Goal: Task Accomplishment & Management: Use online tool/utility

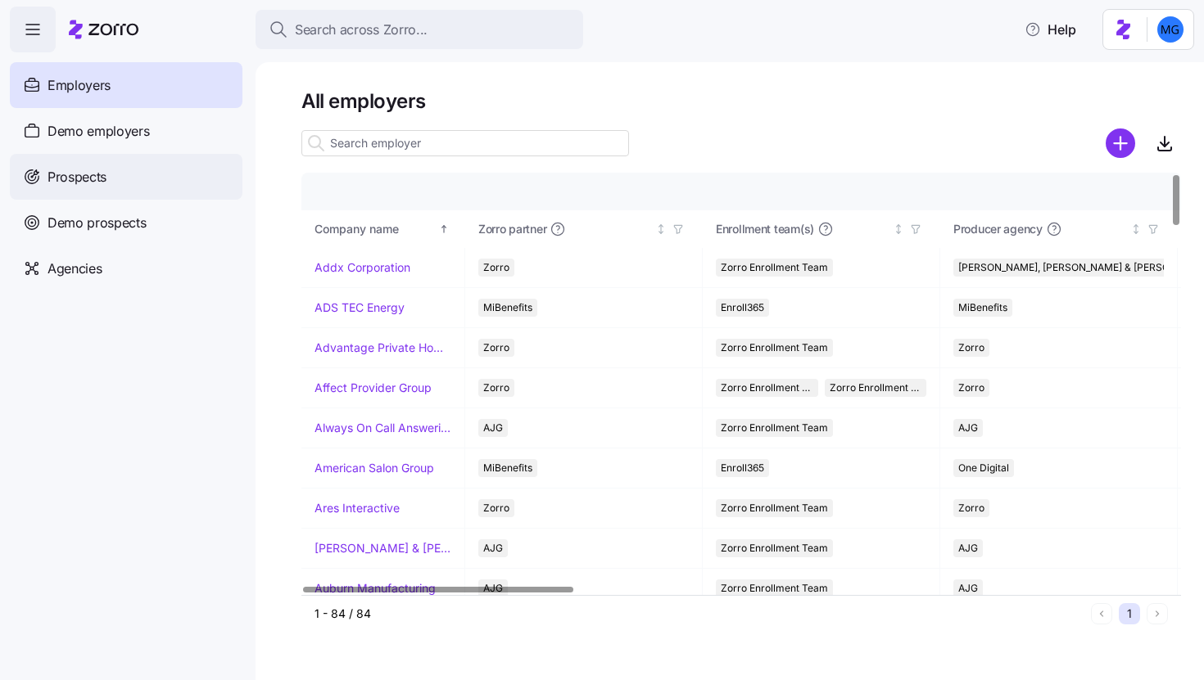
click at [124, 176] on div "Prospects" at bounding box center [126, 177] width 233 height 46
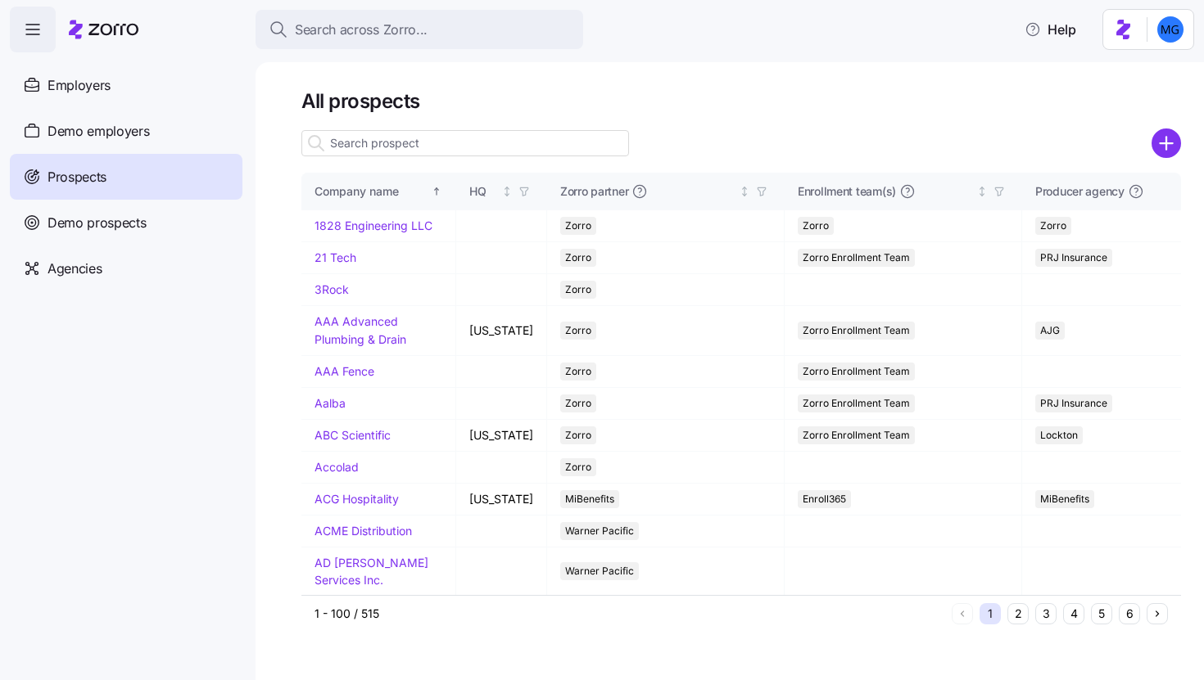
click at [534, 145] on input at bounding box center [465, 143] width 328 height 26
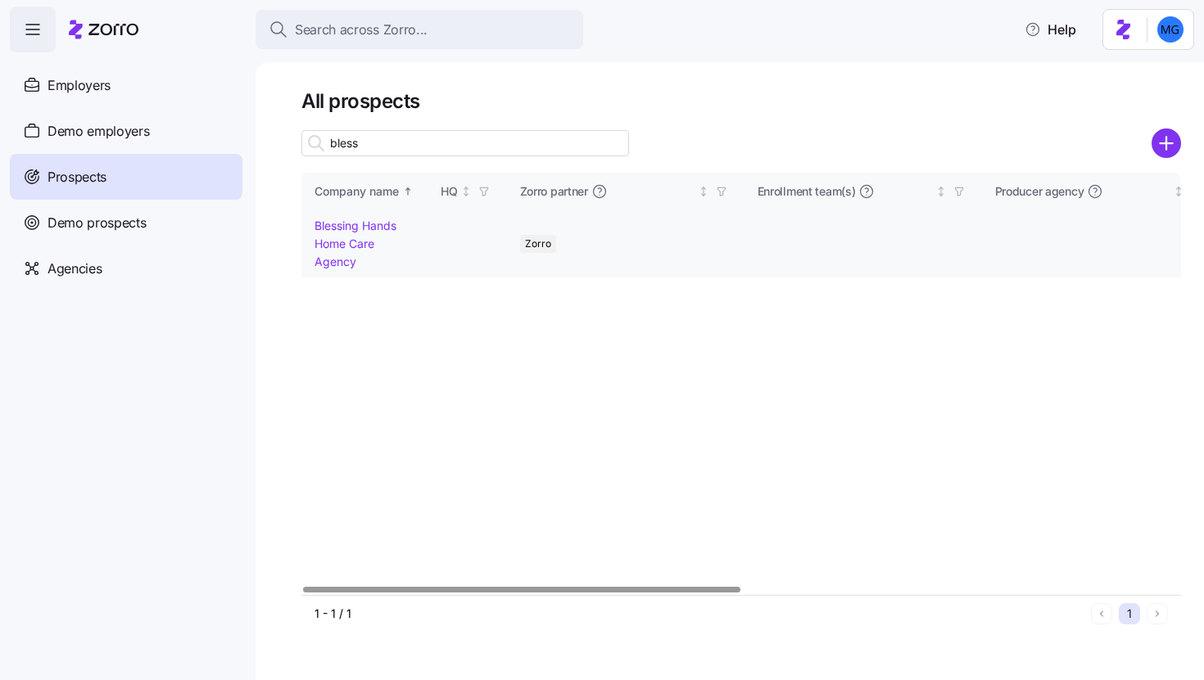
type input "bless"
click at [332, 243] on link "Blessing Hands Home Care Agency" at bounding box center [355, 243] width 82 height 49
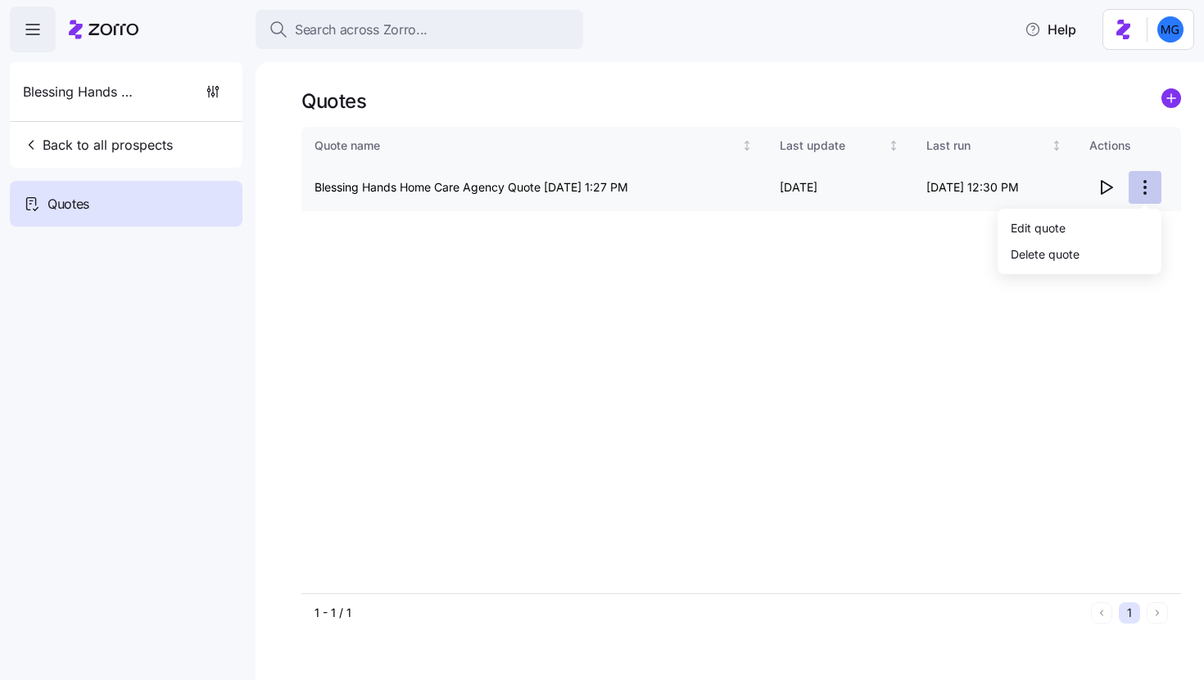
click at [1147, 188] on html "Search across Zorro... Help Blessing Hands Home Care Agency Back to all prospec…" at bounding box center [602, 335] width 1204 height 671
click at [1104, 215] on div "Edit quote" at bounding box center [1079, 228] width 151 height 26
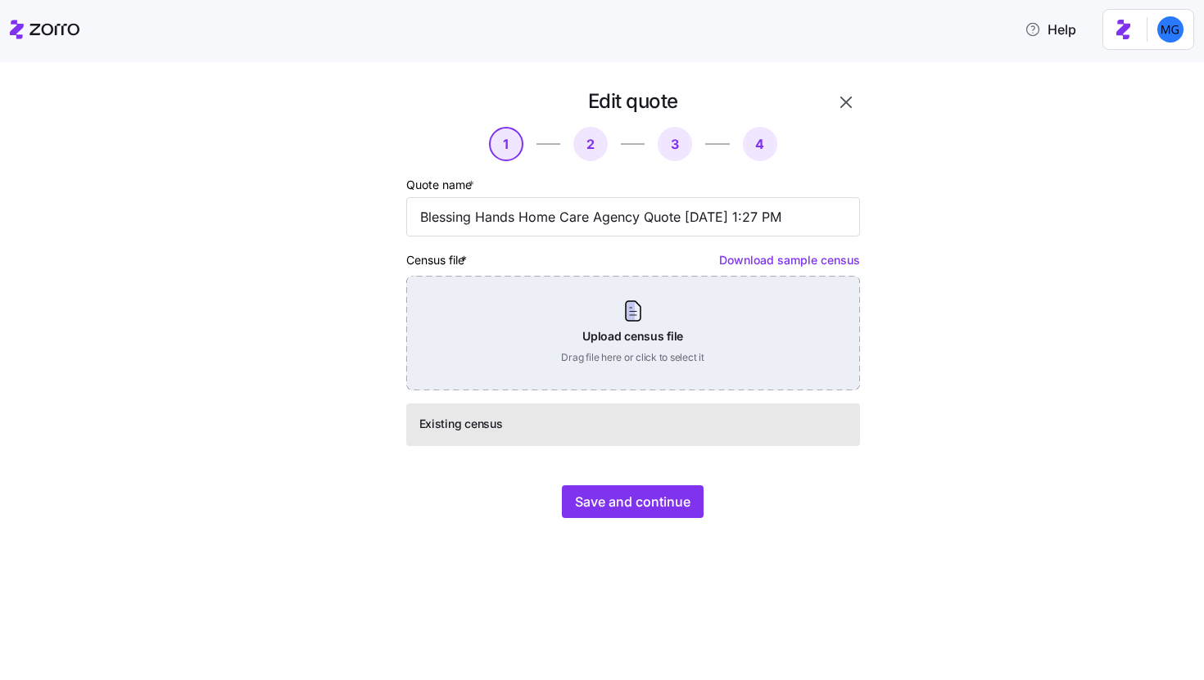
click at [666, 355] on div "Upload census file Drag file here or click to select it" at bounding box center [633, 333] width 454 height 115
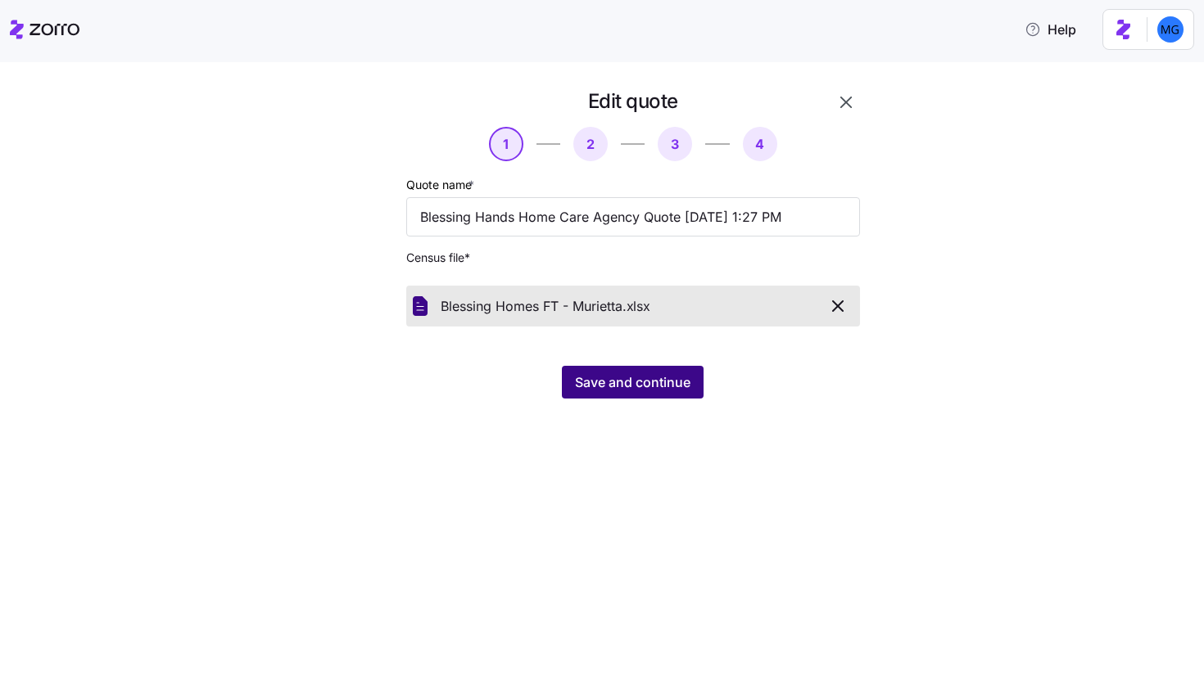
click at [622, 393] on button "Save and continue" at bounding box center [633, 382] width 142 height 33
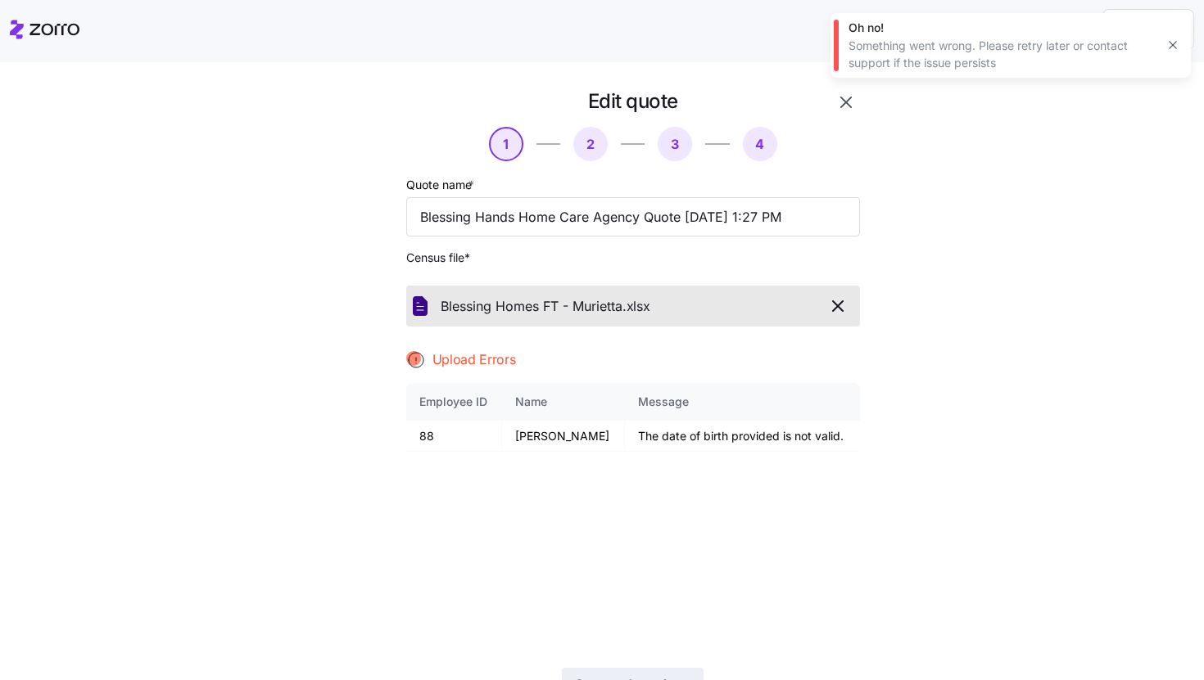
click at [833, 297] on icon "button" at bounding box center [838, 306] width 20 height 20
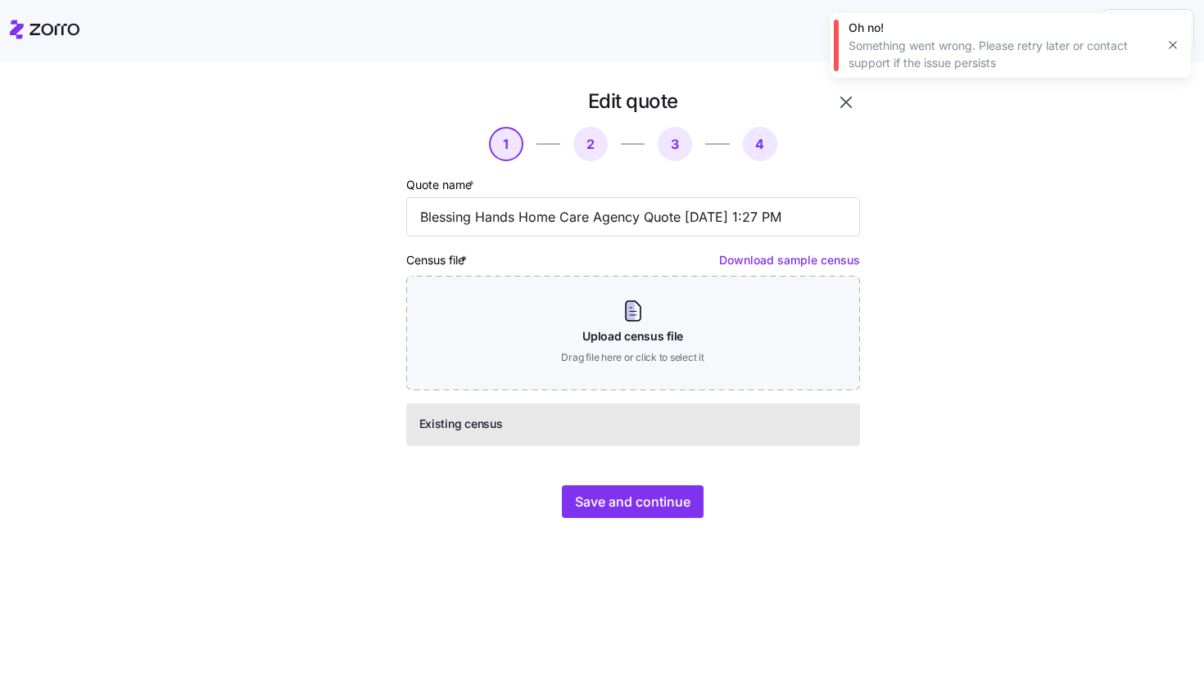
click at [1176, 48] on icon "button" at bounding box center [1172, 44] width 13 height 13
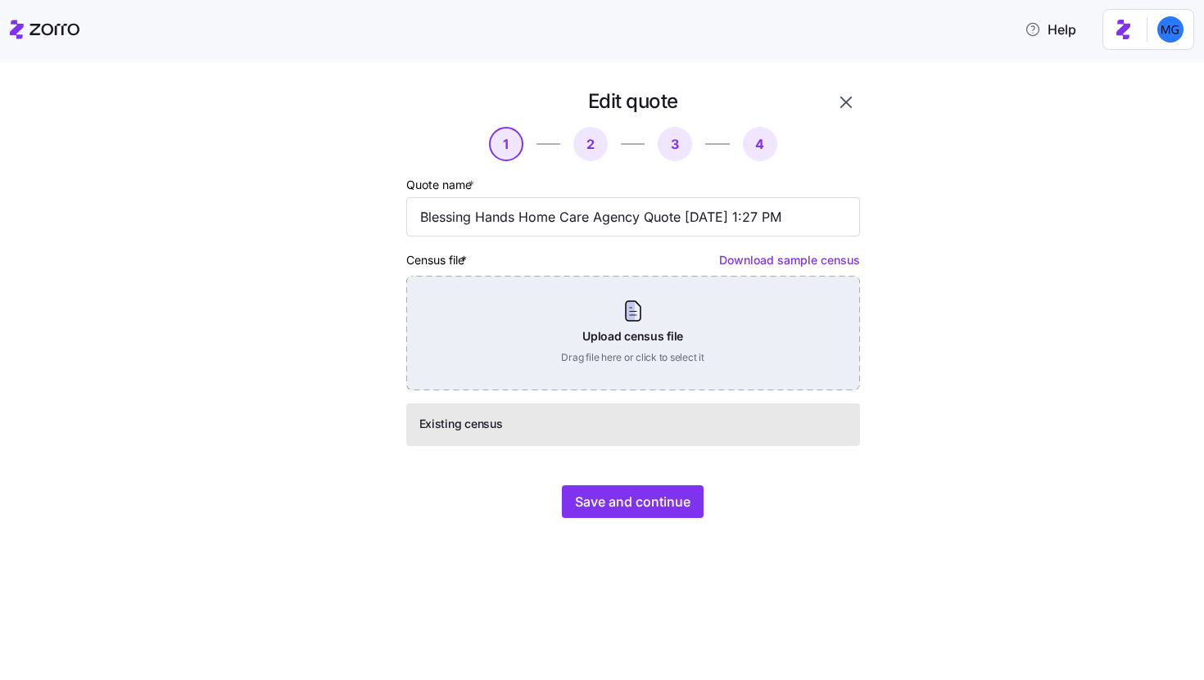
click at [654, 315] on div "Upload census file Drag file here or click to select it" at bounding box center [633, 333] width 454 height 115
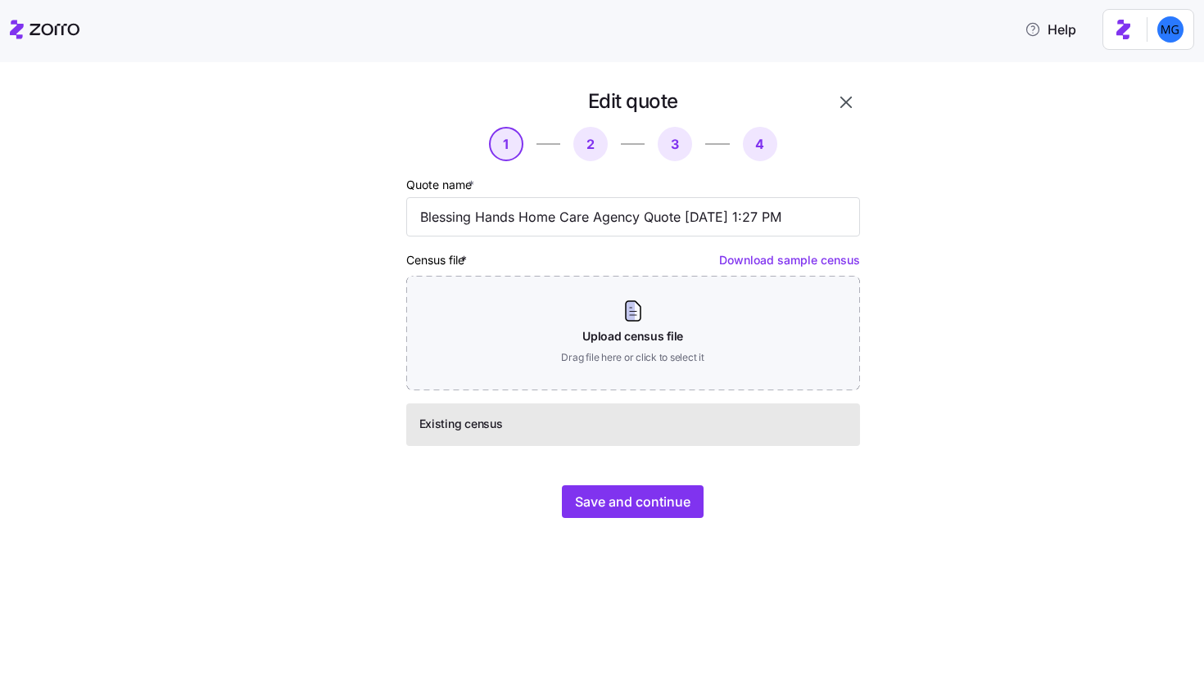
click at [845, 118] on div "Edit quote 1 2 3 4 Quote name * Blessing Hands Home Care Agency Quote [DATE] 1:…" at bounding box center [633, 303] width 467 height 443
click at [847, 105] on icon "button" at bounding box center [846, 103] width 20 height 20
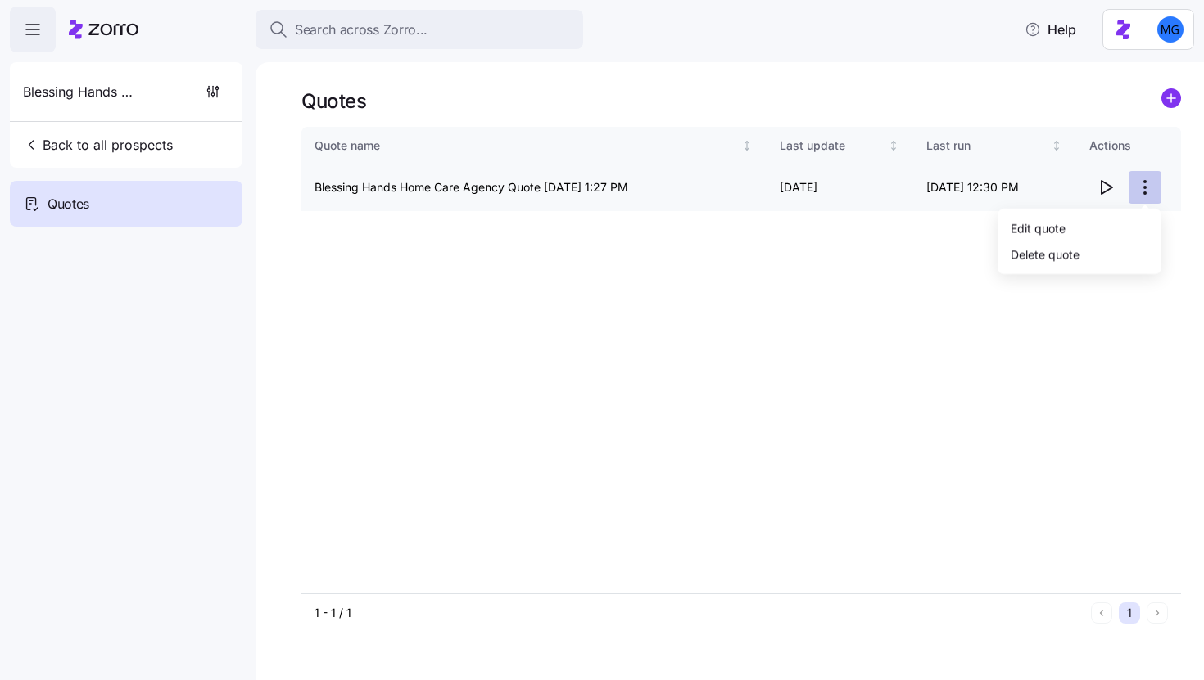
click at [1150, 188] on html "Search across Zorro... Help Blessing Hands Home Care Agency Back to all prospec…" at bounding box center [602, 335] width 1204 height 671
click at [1080, 224] on div "Edit quote" at bounding box center [1079, 228] width 151 height 26
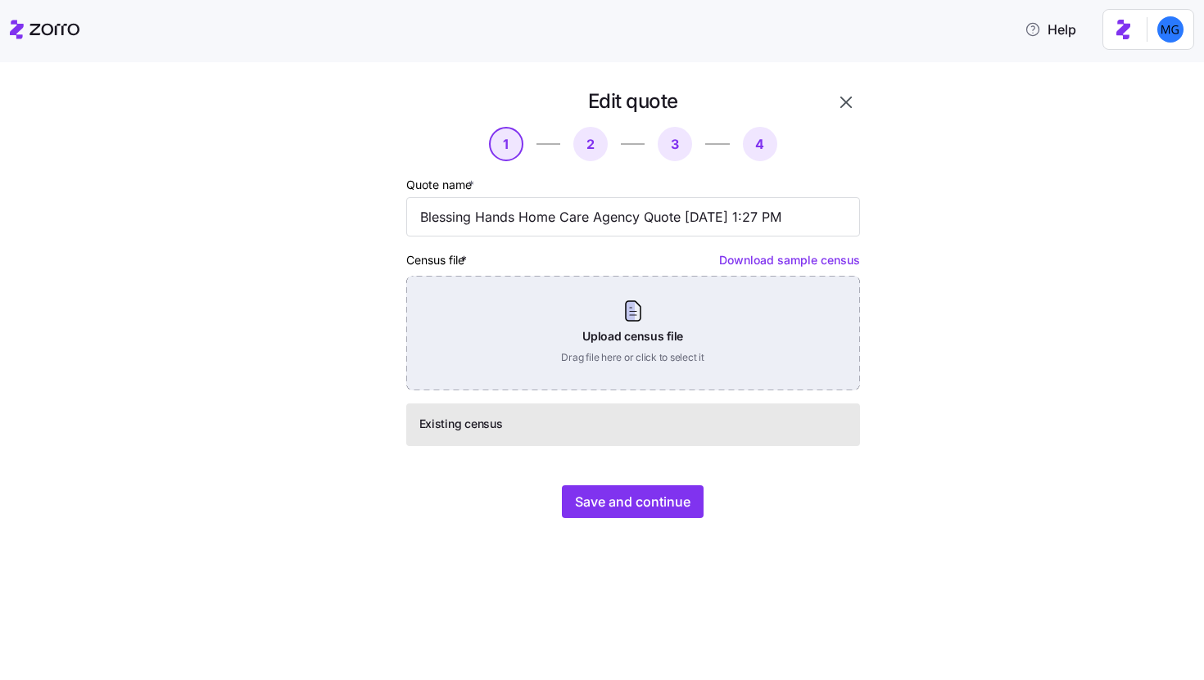
click at [676, 301] on div "Upload census file Drag file here or click to select it" at bounding box center [633, 333] width 454 height 115
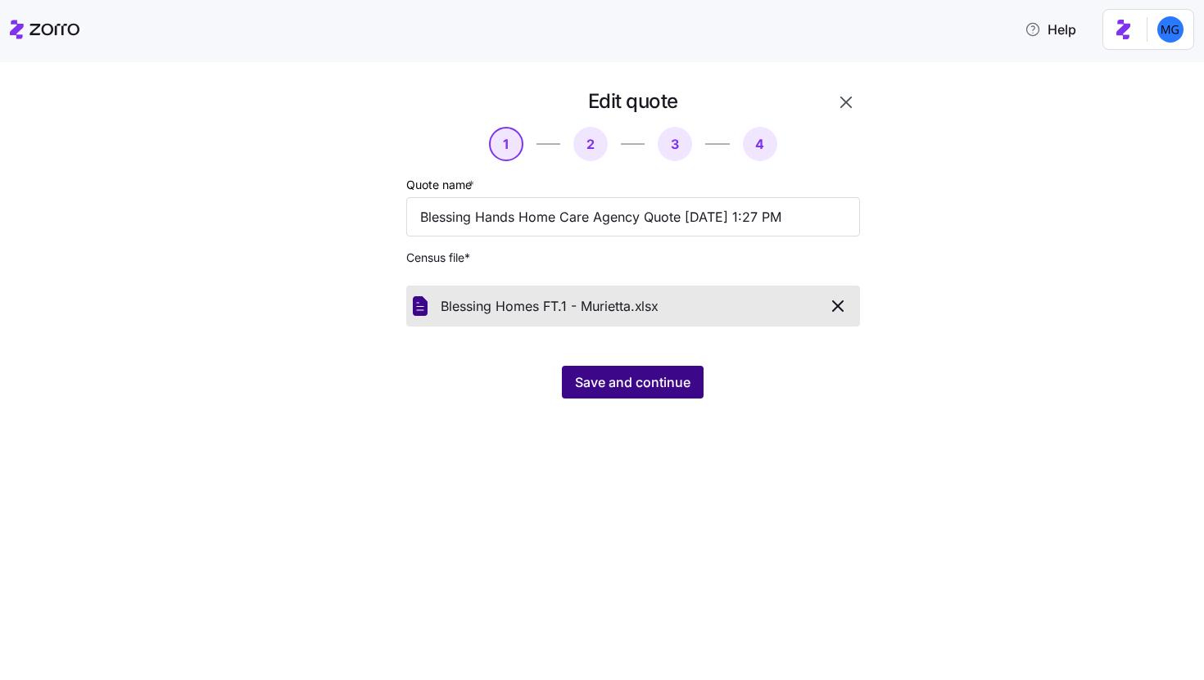
click at [645, 396] on button "Save and continue" at bounding box center [633, 382] width 142 height 33
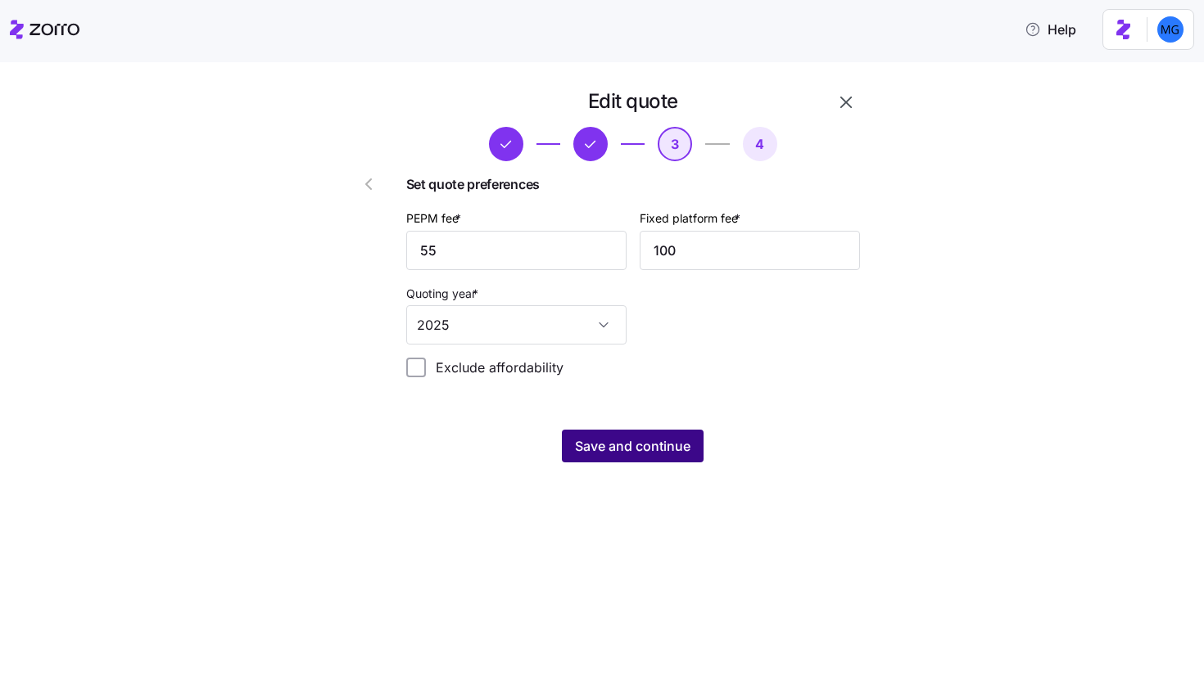
click at [677, 452] on span "Save and continue" at bounding box center [632, 446] width 115 height 20
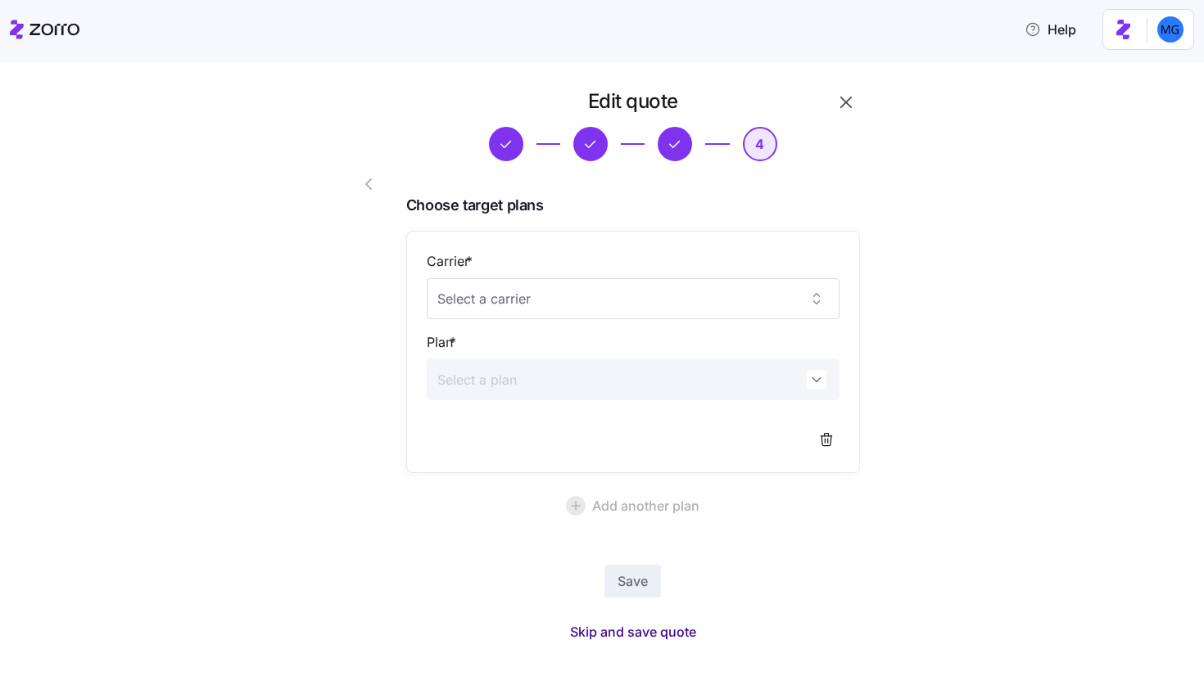
click at [658, 630] on span "Skip and save quote" at bounding box center [633, 632] width 126 height 20
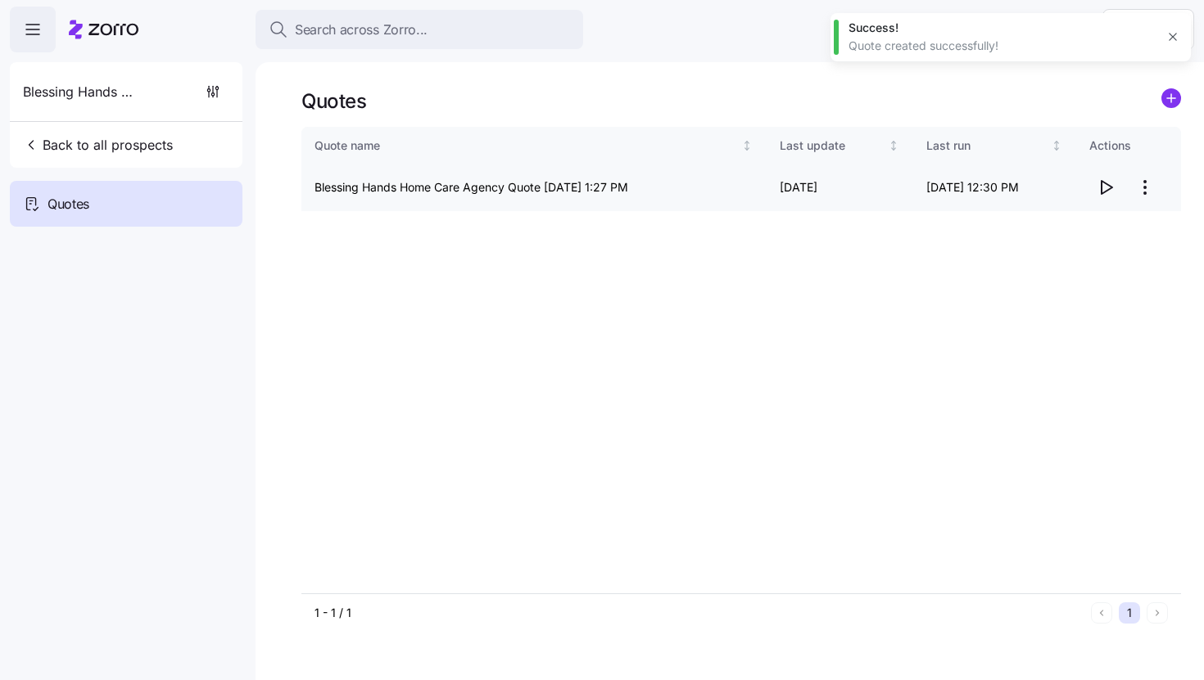
click at [1101, 188] on icon "button" at bounding box center [1106, 187] width 11 height 13
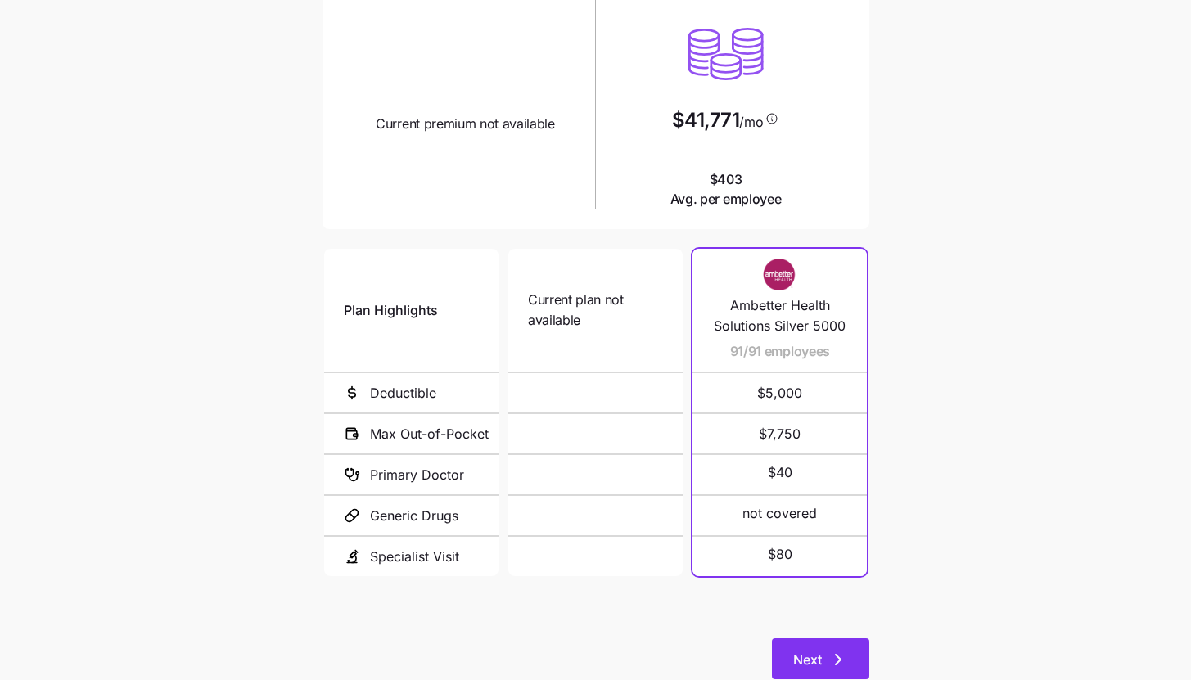
scroll to position [212, 0]
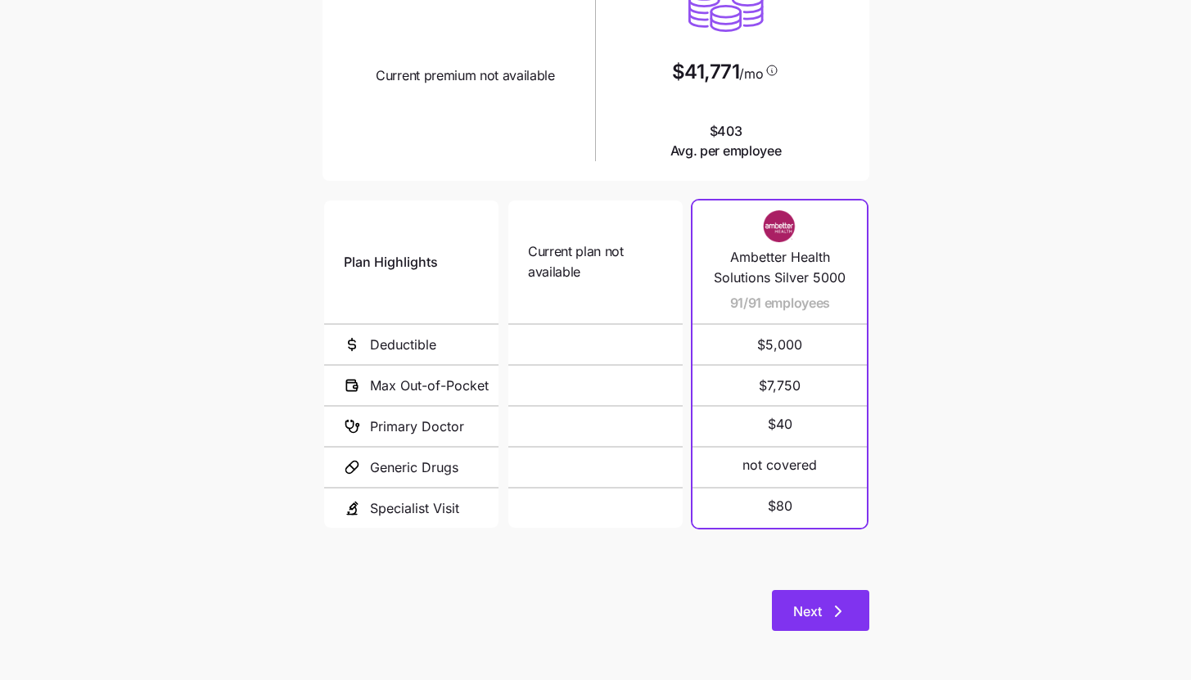
click at [819, 610] on span "Next" at bounding box center [807, 612] width 29 height 20
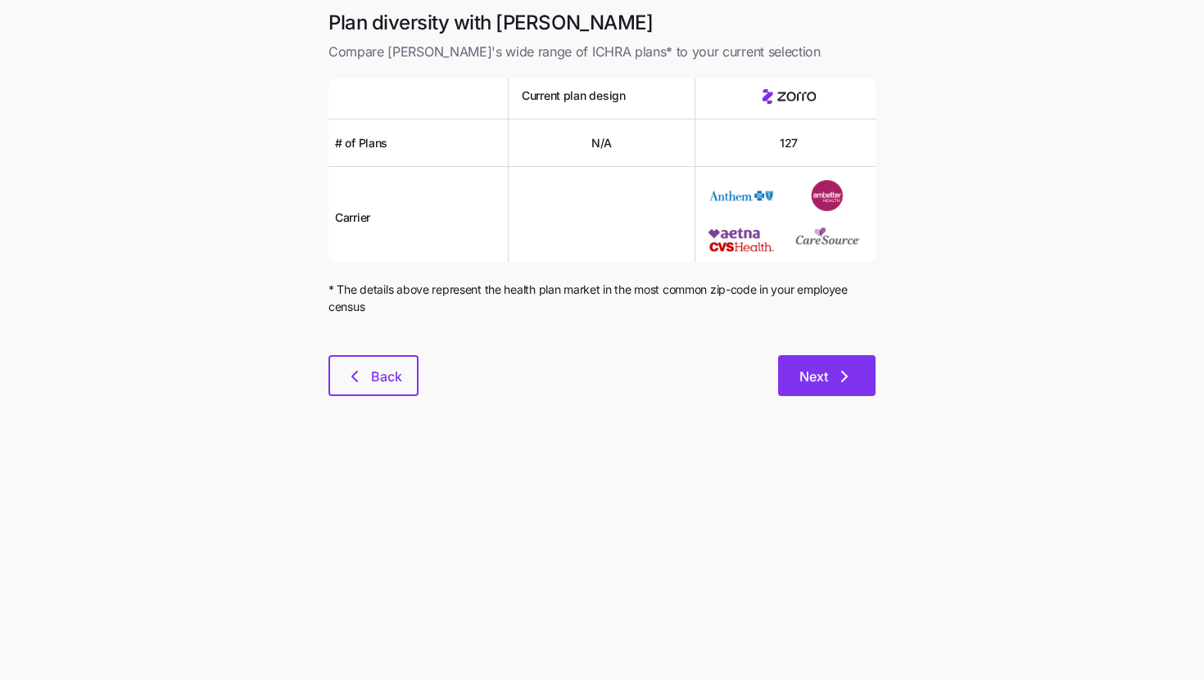
click at [846, 377] on icon "button" at bounding box center [844, 377] width 5 height 10
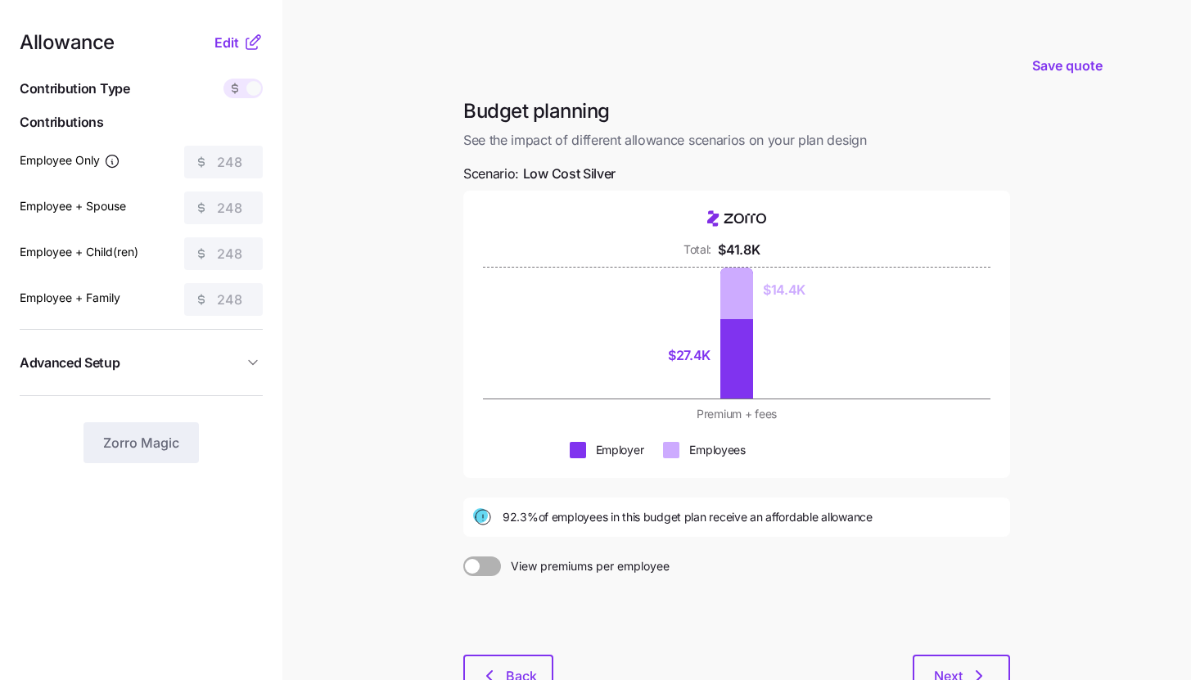
drag, startPoint x: 251, startPoint y: 43, endPoint x: 245, endPoint y: 89, distance: 47.1
click at [251, 43] on icon at bounding box center [253, 43] width 20 height 20
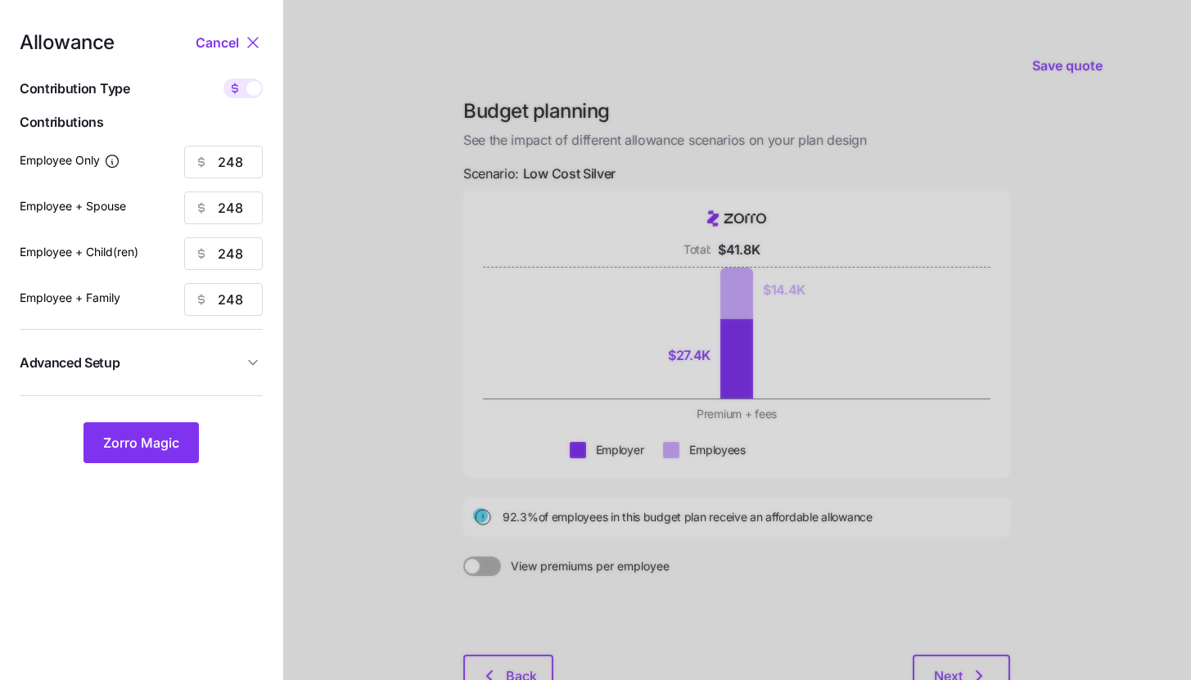
click at [213, 377] on button "Advanced Setup" at bounding box center [141, 363] width 243 height 40
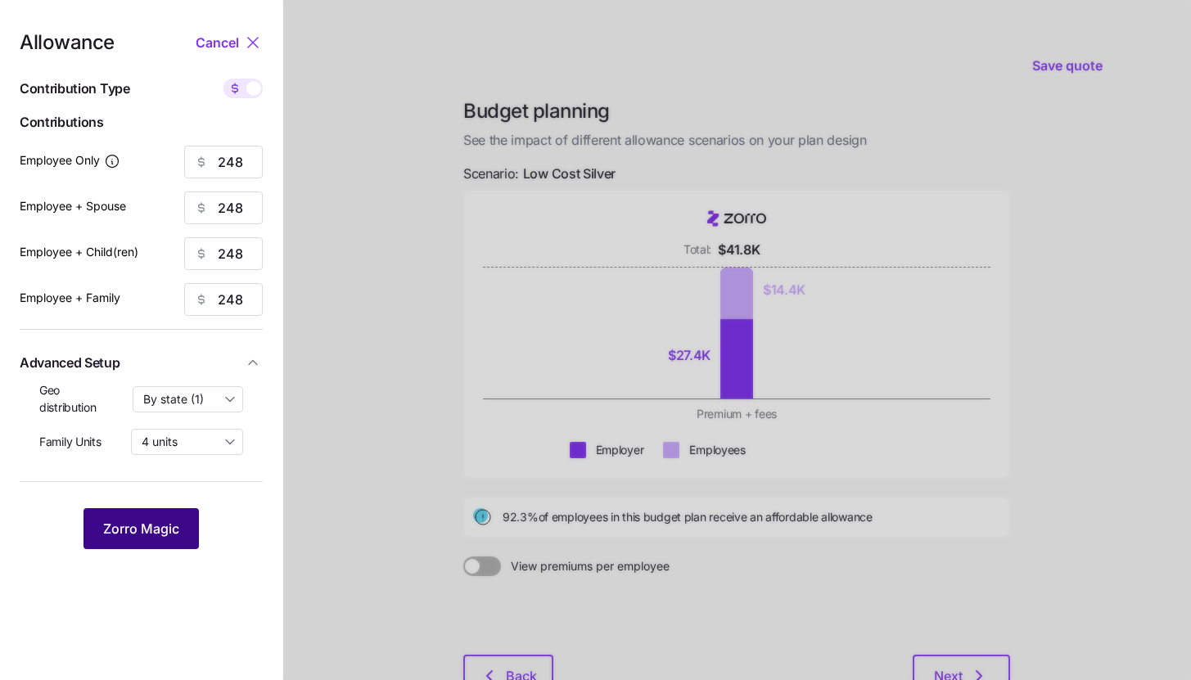
click at [178, 513] on button "Zorro Magic" at bounding box center [141, 529] width 115 height 41
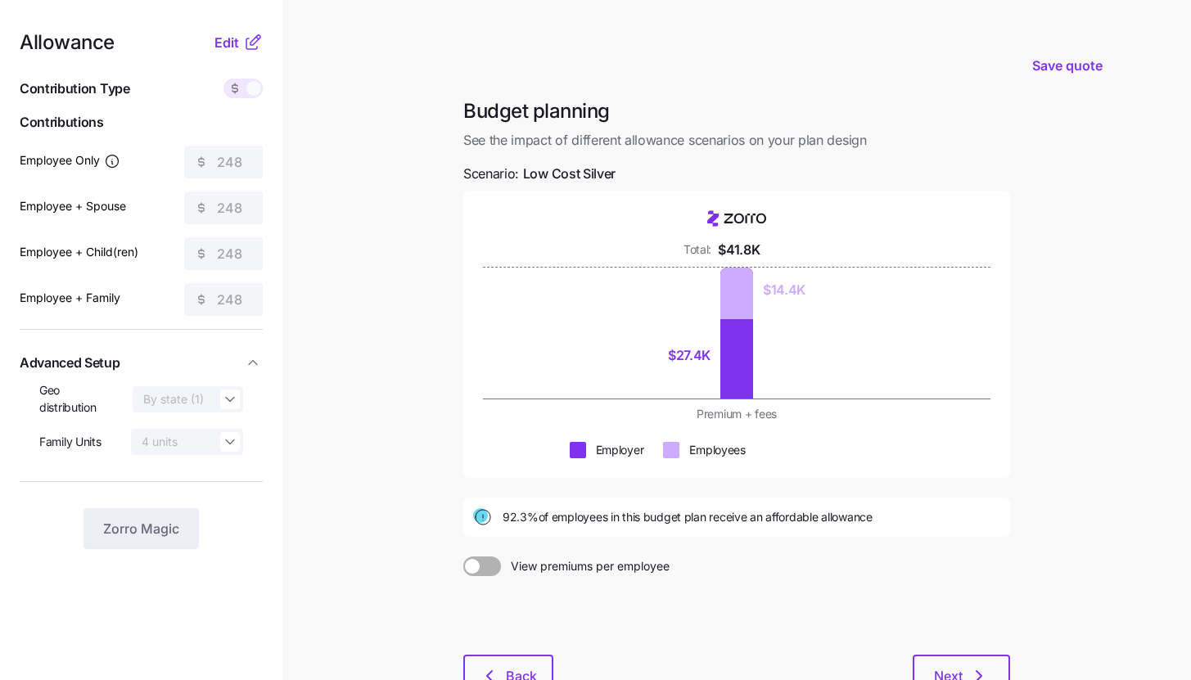
click at [255, 42] on icon at bounding box center [256, 40] width 10 height 10
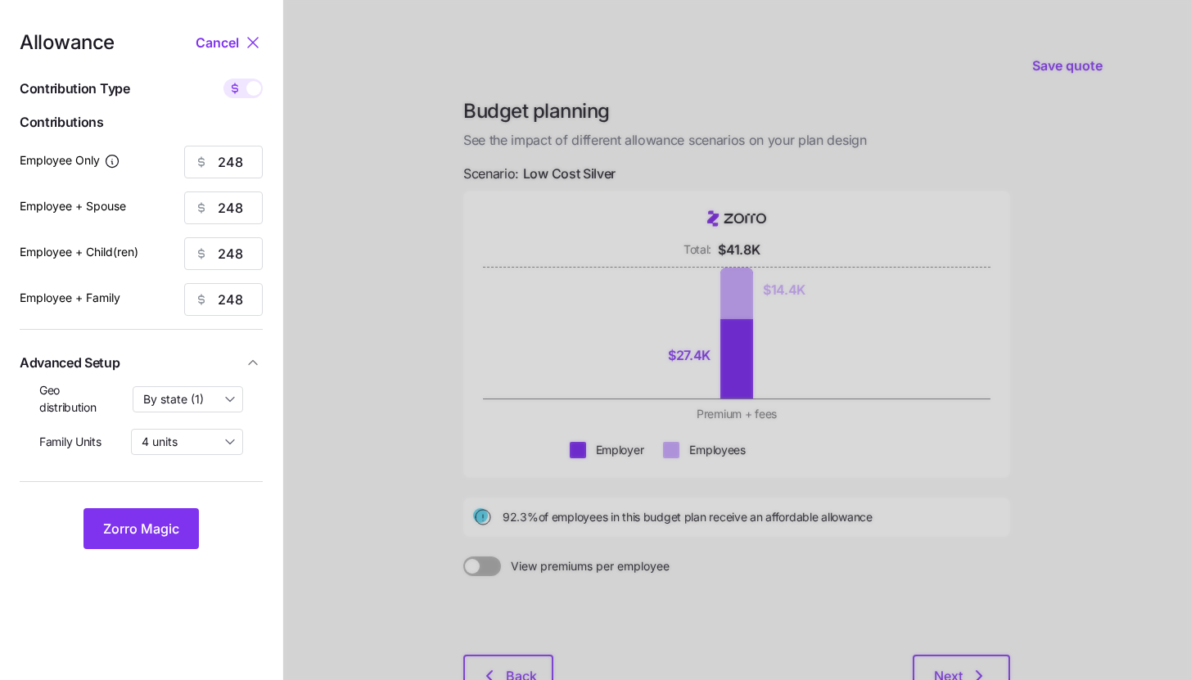
click at [251, 79] on div "Allowance Cancel Contribution Type Use classes Contributions Employee Only 248 …" at bounding box center [141, 291] width 243 height 517
click at [250, 91] on span at bounding box center [253, 88] width 15 height 15
click at [224, 79] on input "checkbox" at bounding box center [224, 79] width 0 height 0
type input "60"
type input "30"
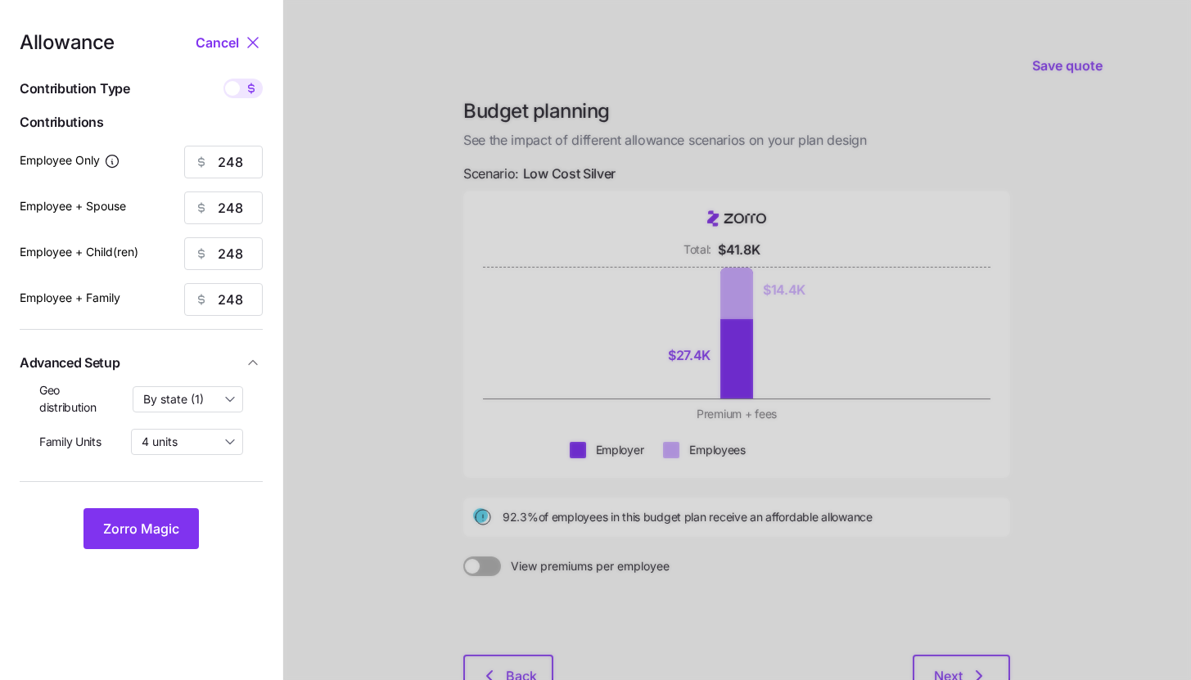
type input "31"
type input "20"
click at [250, 91] on icon at bounding box center [251, 88] width 13 height 13
click at [224, 79] on input "checkbox" at bounding box center [224, 79] width 0 height 0
type input "248"
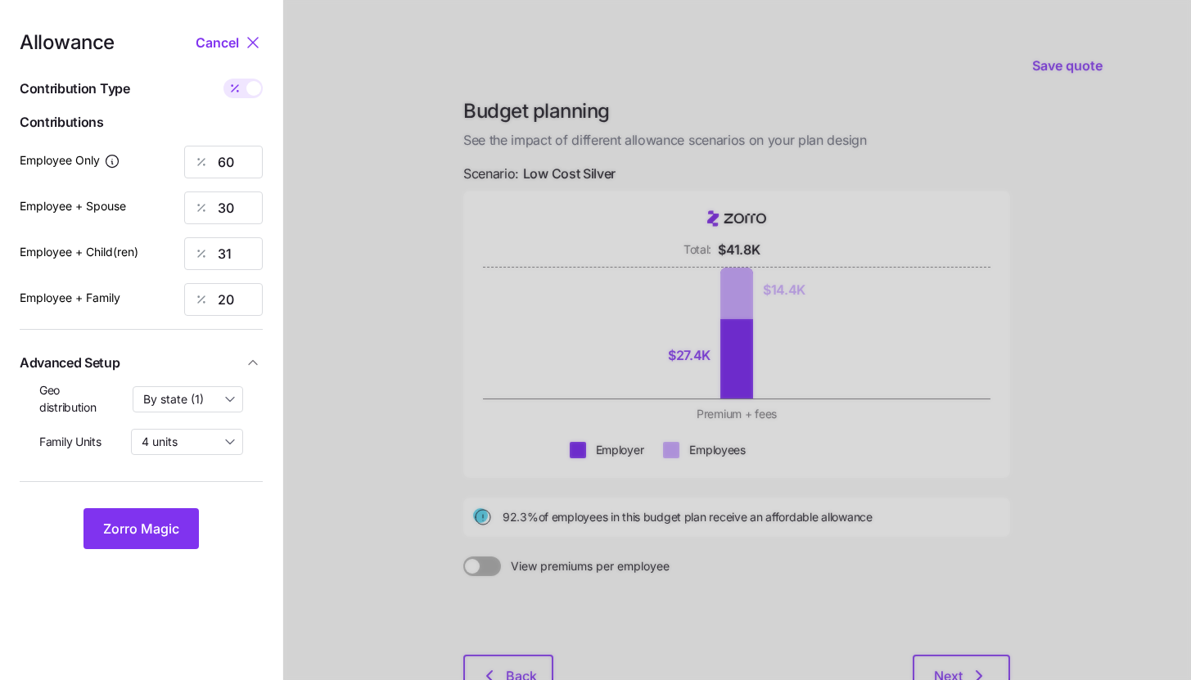
type input "248"
click at [244, 42] on icon at bounding box center [253, 43] width 20 height 20
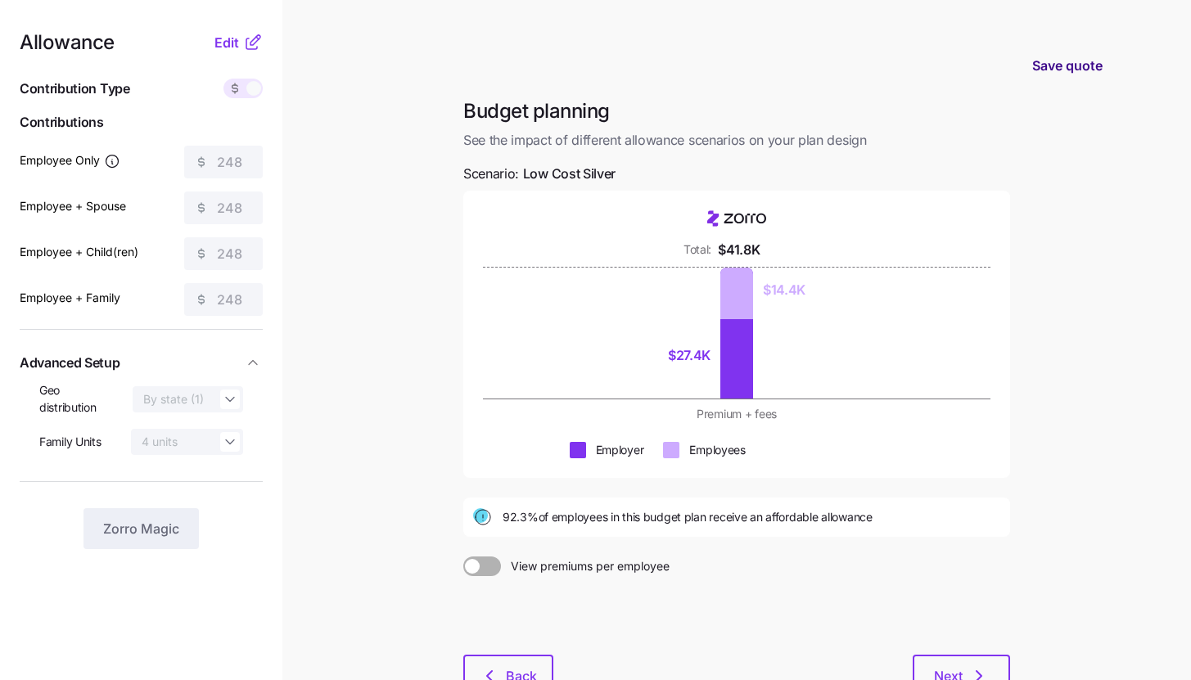
click at [1082, 65] on span "Save quote" at bounding box center [1068, 66] width 70 height 20
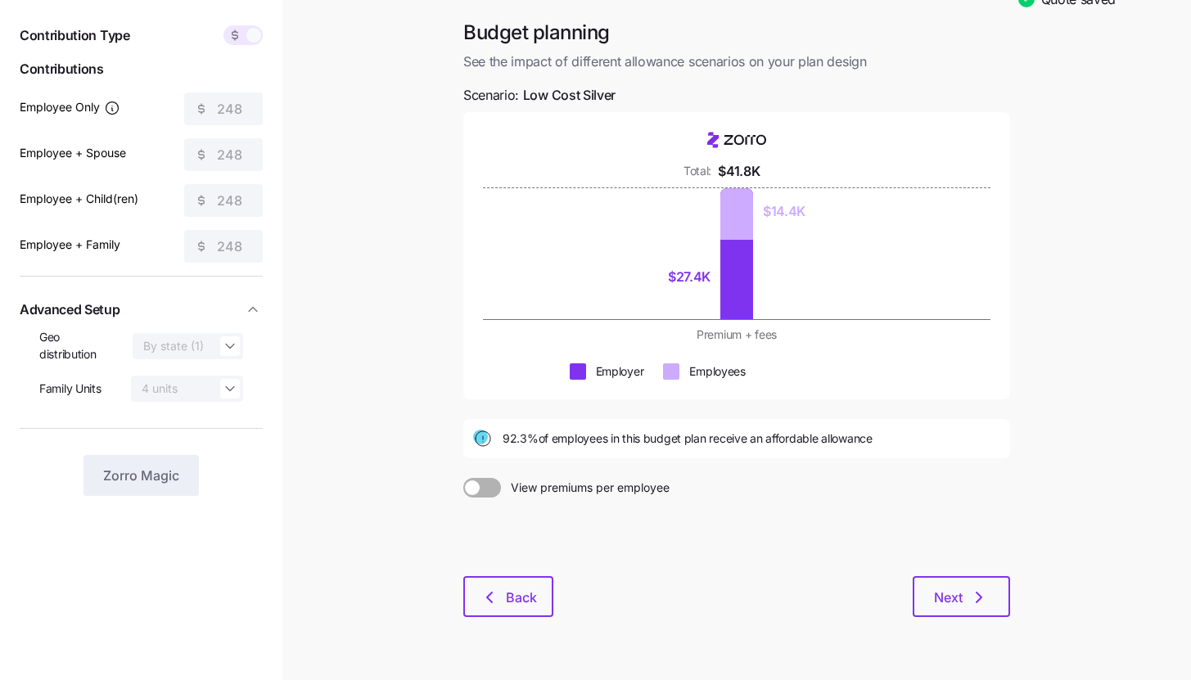
scroll to position [95, 0]
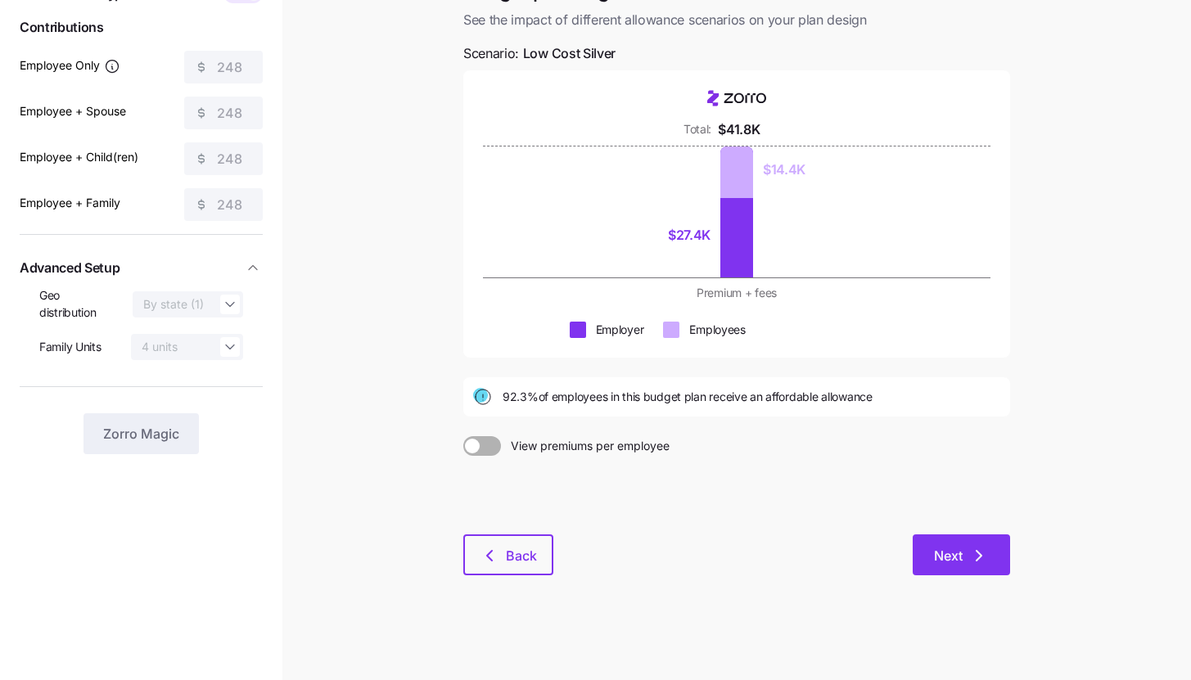
click at [996, 552] on button "Next" at bounding box center [961, 555] width 97 height 41
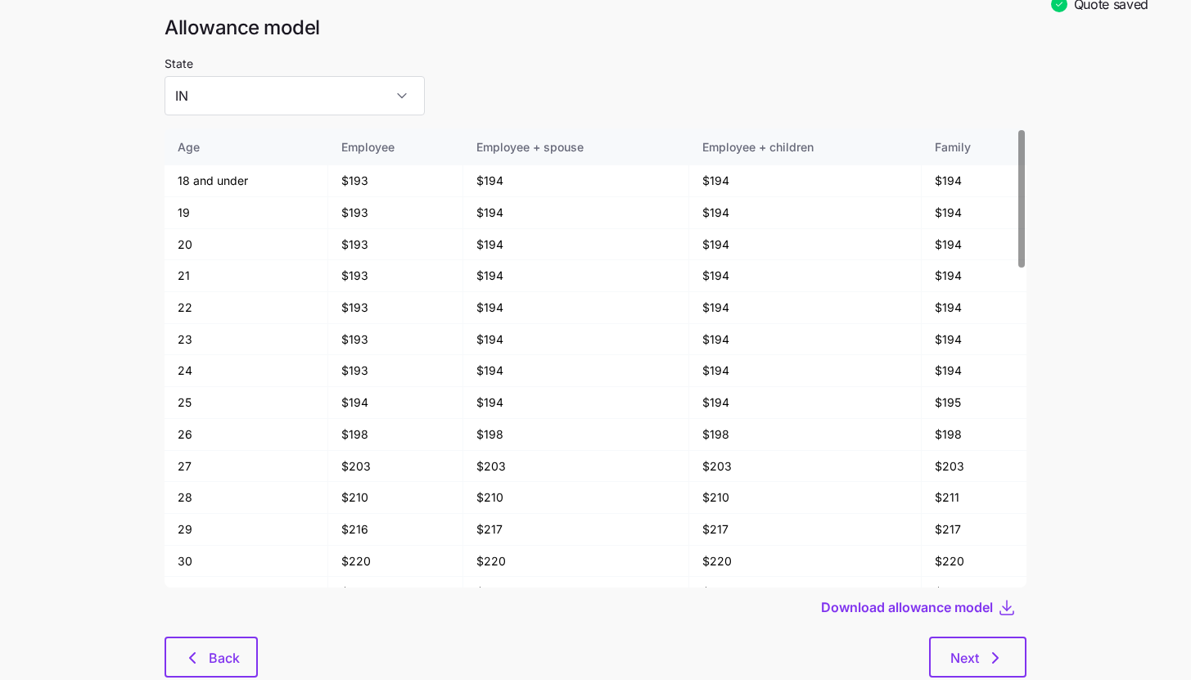
scroll to position [85, 0]
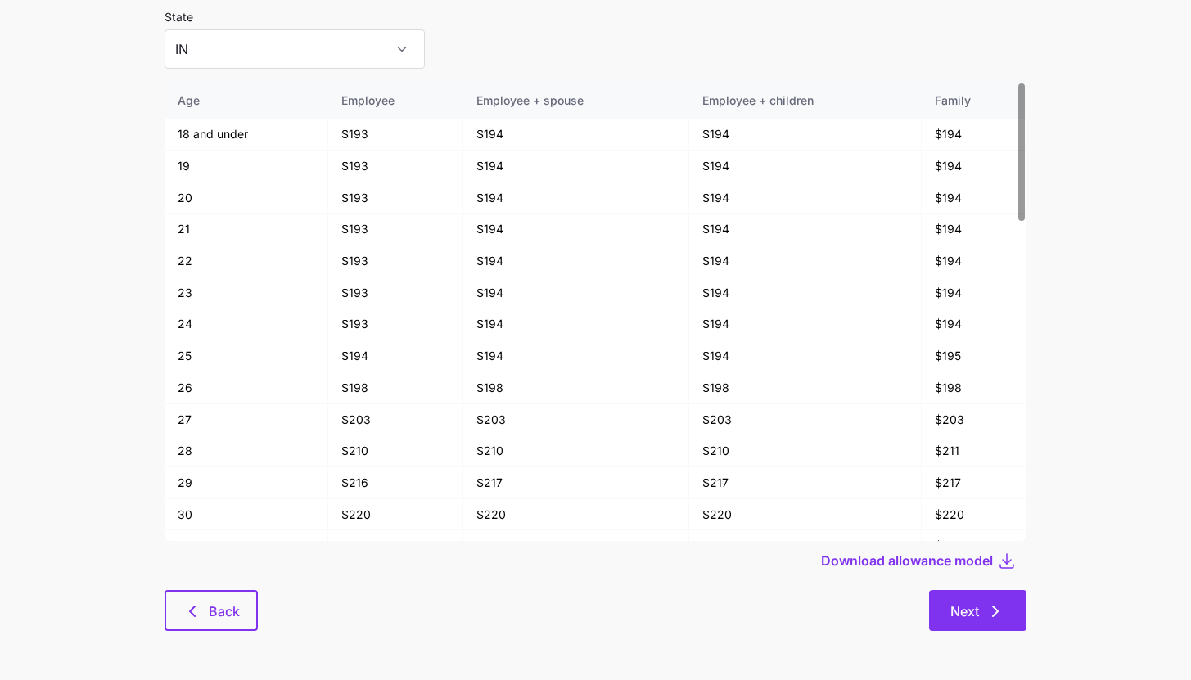
click at [996, 599] on button "Next" at bounding box center [977, 610] width 97 height 41
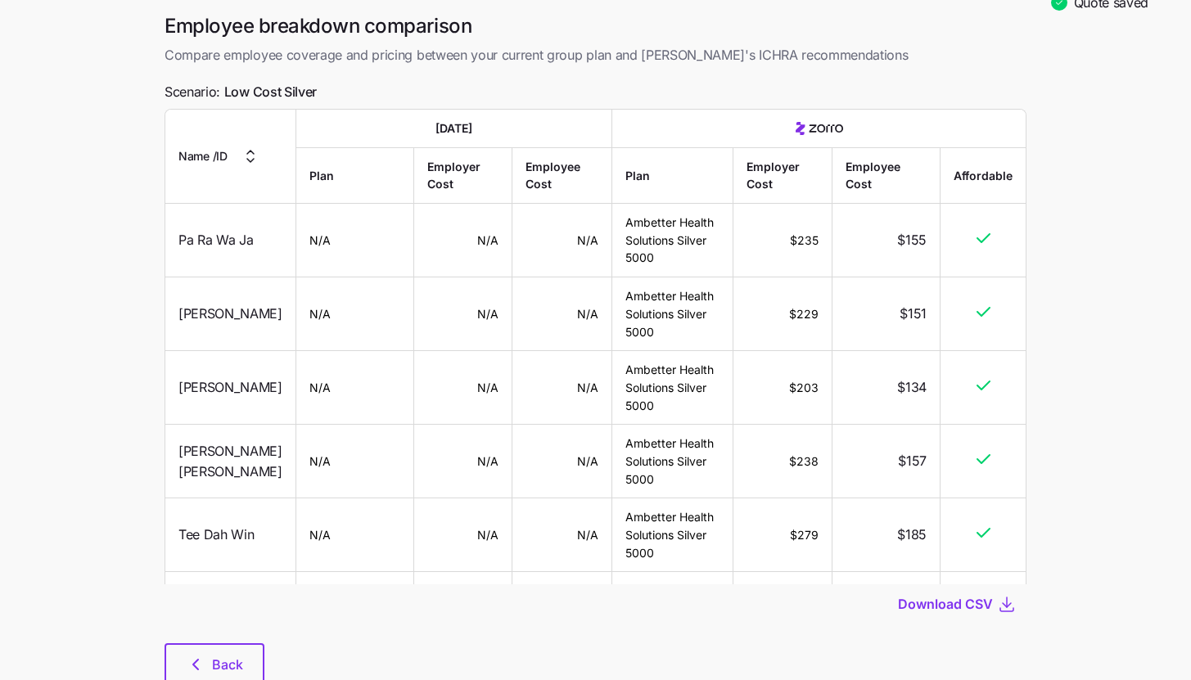
scroll to position [93, 0]
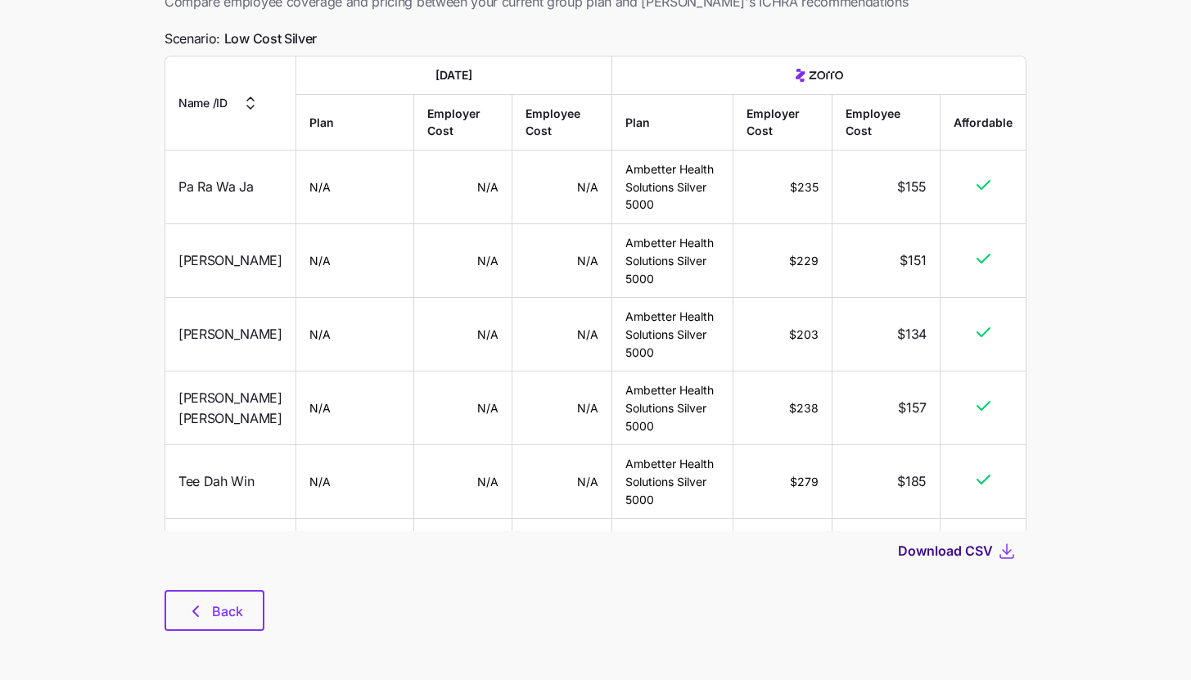
click at [976, 551] on span "Download CSV" at bounding box center [945, 551] width 95 height 20
click at [255, 603] on button "Back" at bounding box center [215, 610] width 100 height 41
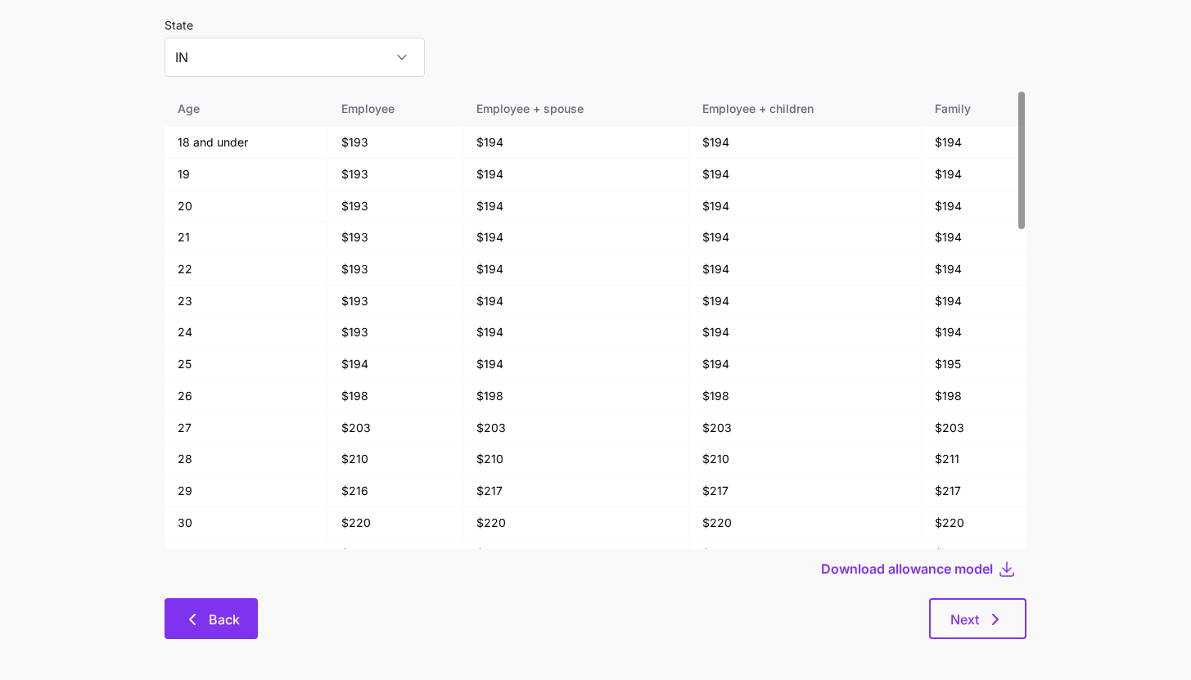
scroll to position [85, 0]
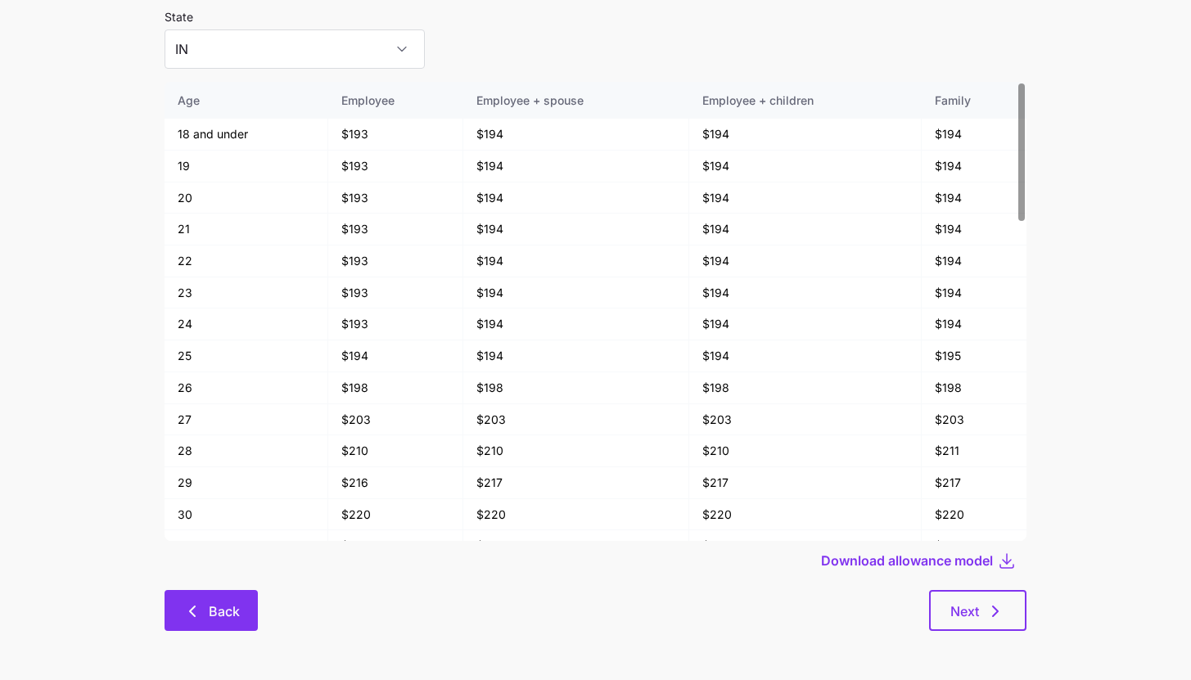
click at [176, 616] on button "Back" at bounding box center [211, 610] width 93 height 41
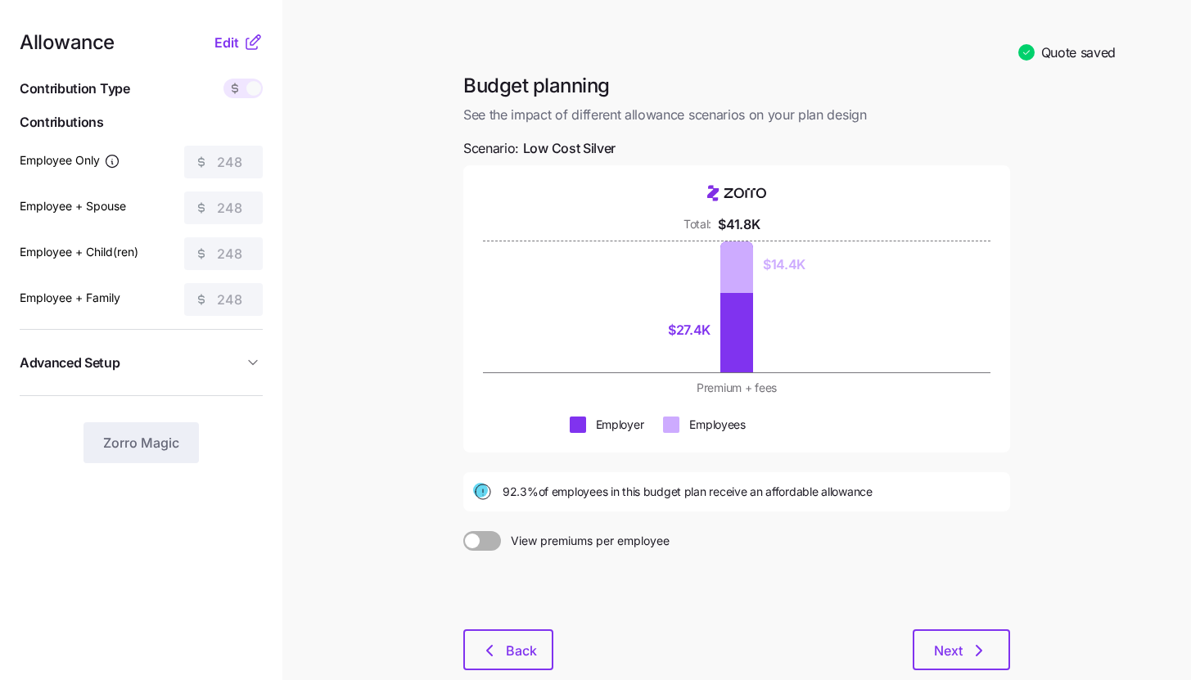
click at [536, 626] on div at bounding box center [736, 590] width 547 height 79
click at [531, 636] on button "Back" at bounding box center [508, 650] width 90 height 41
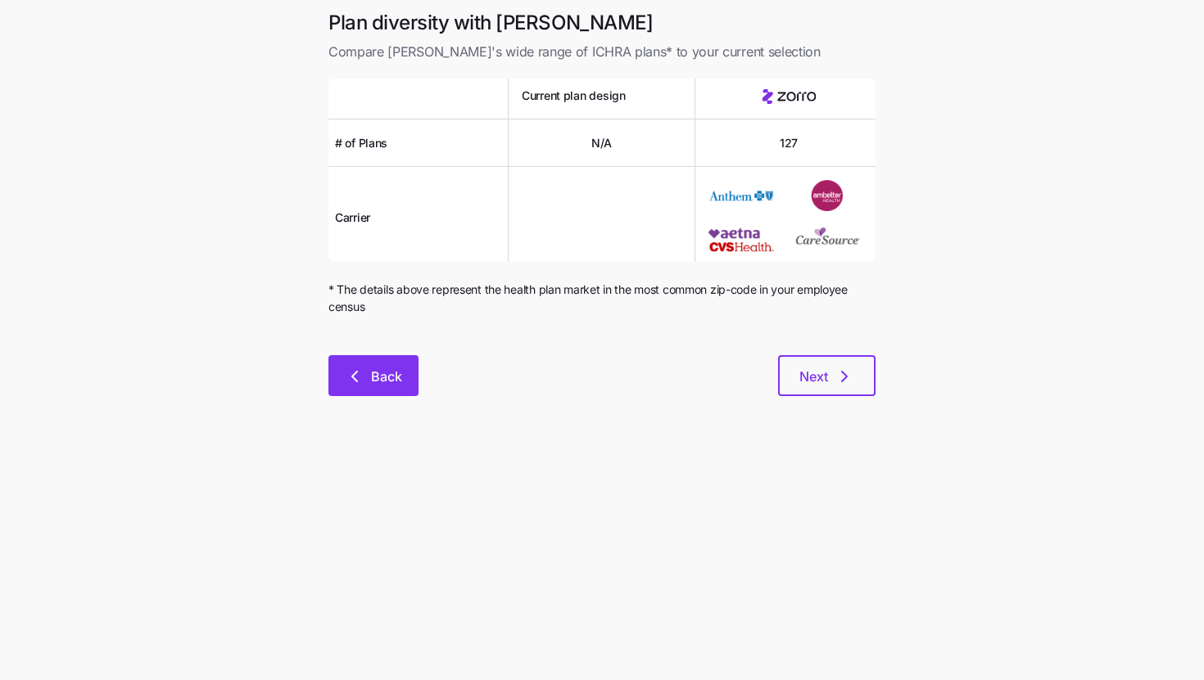
click at [389, 382] on span "Back" at bounding box center [386, 377] width 31 height 20
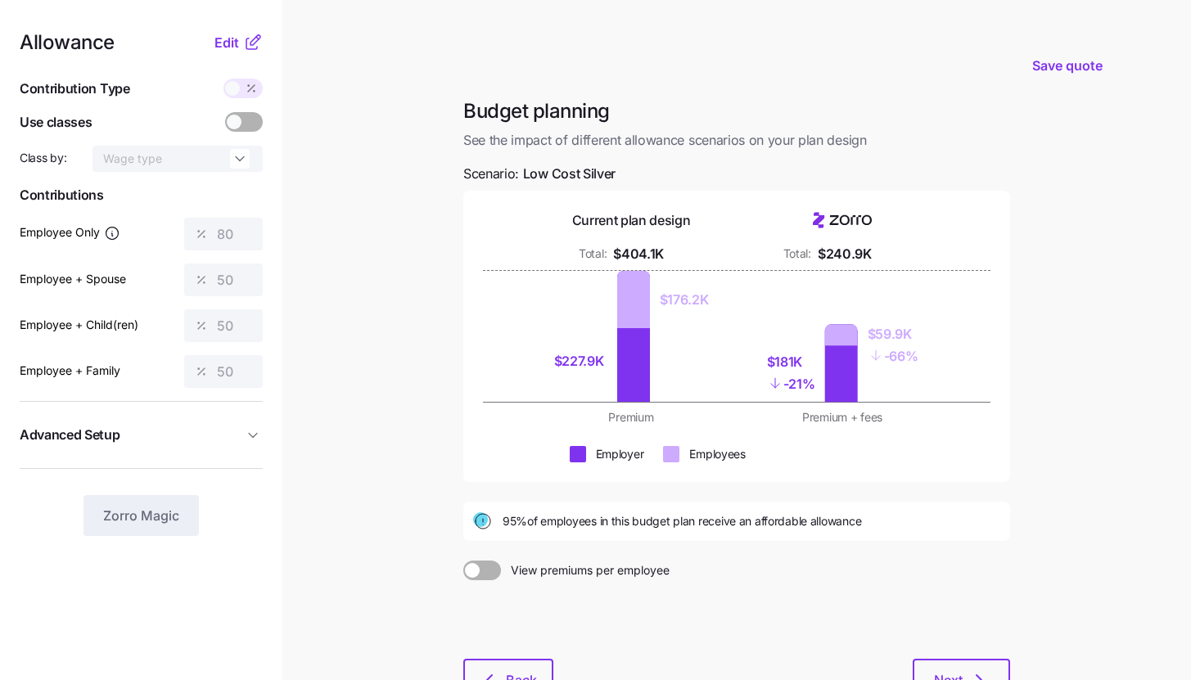
click at [245, 44] on icon at bounding box center [253, 43] width 20 height 20
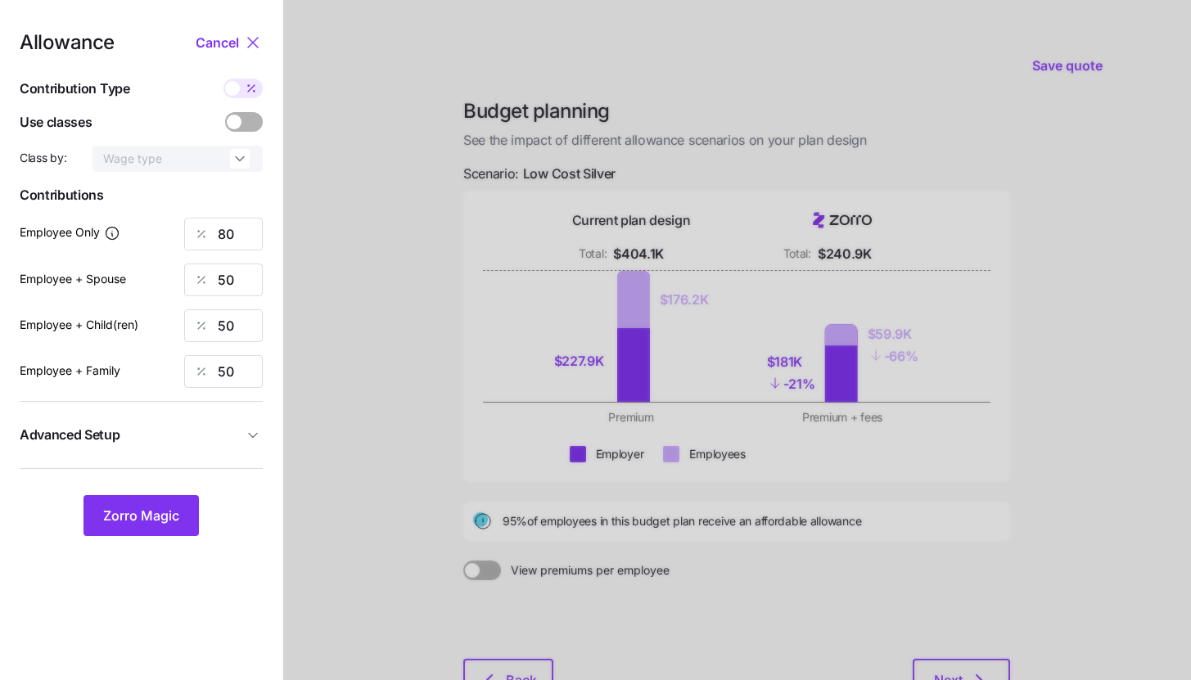
click at [198, 429] on span "Advanced Setup" at bounding box center [132, 435] width 224 height 20
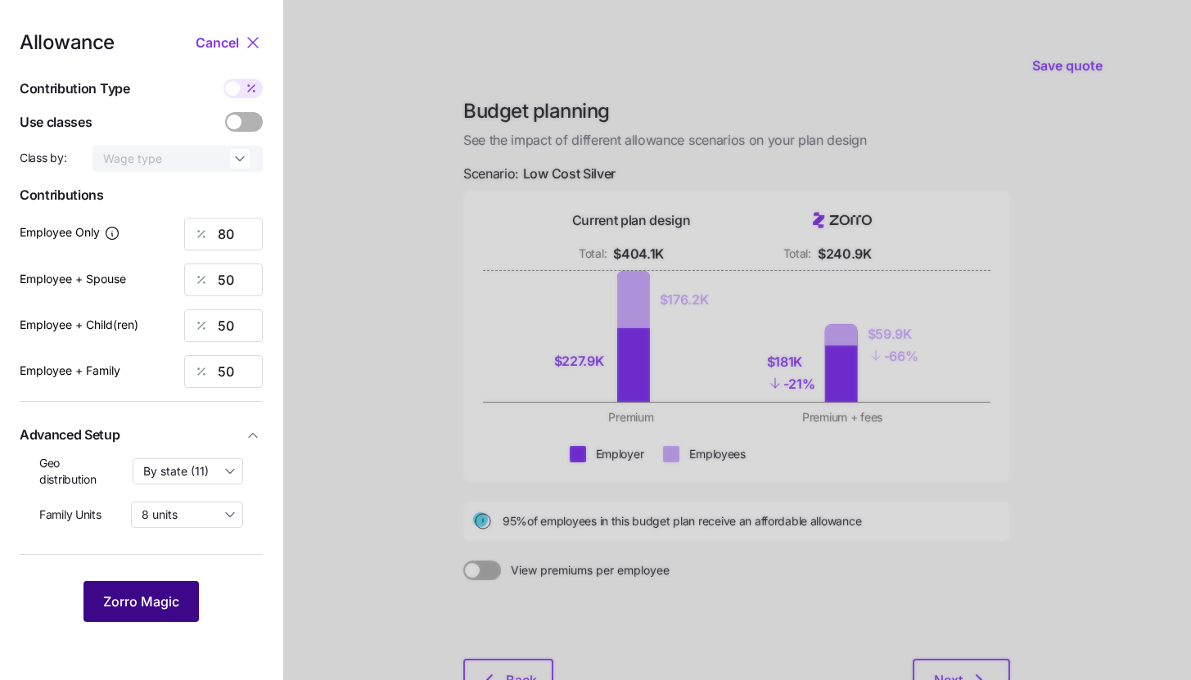
click at [168, 590] on button "Zorro Magic" at bounding box center [141, 601] width 115 height 41
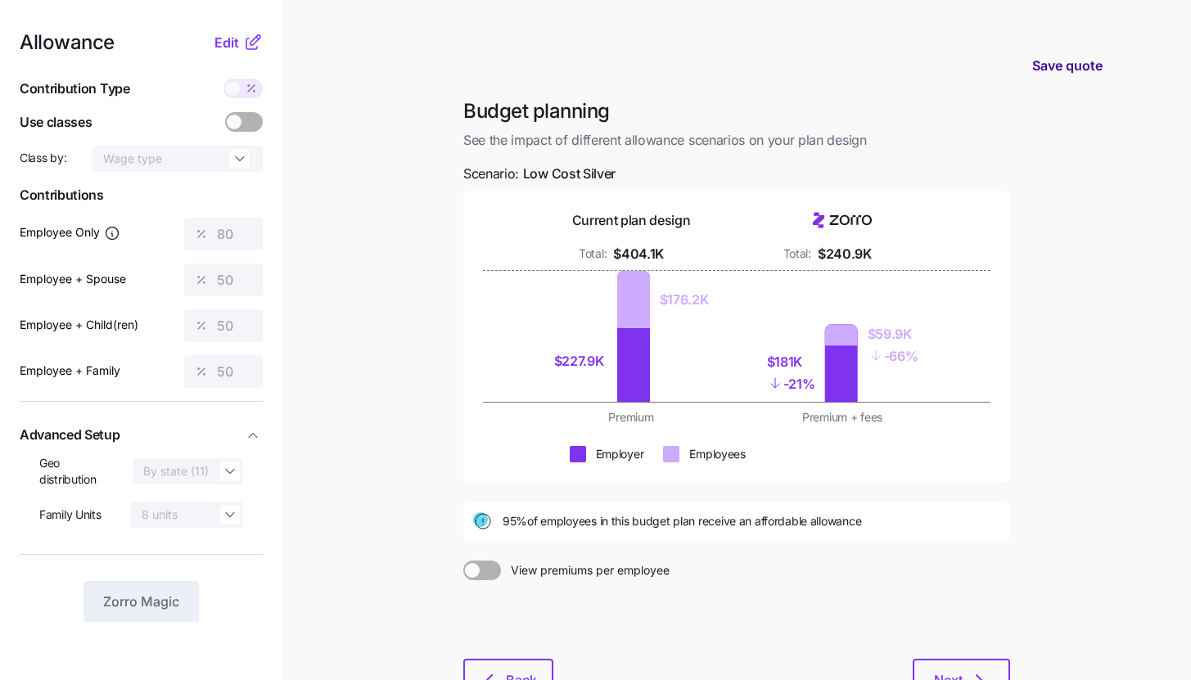
click at [1056, 73] on span "Save quote" at bounding box center [1068, 66] width 70 height 20
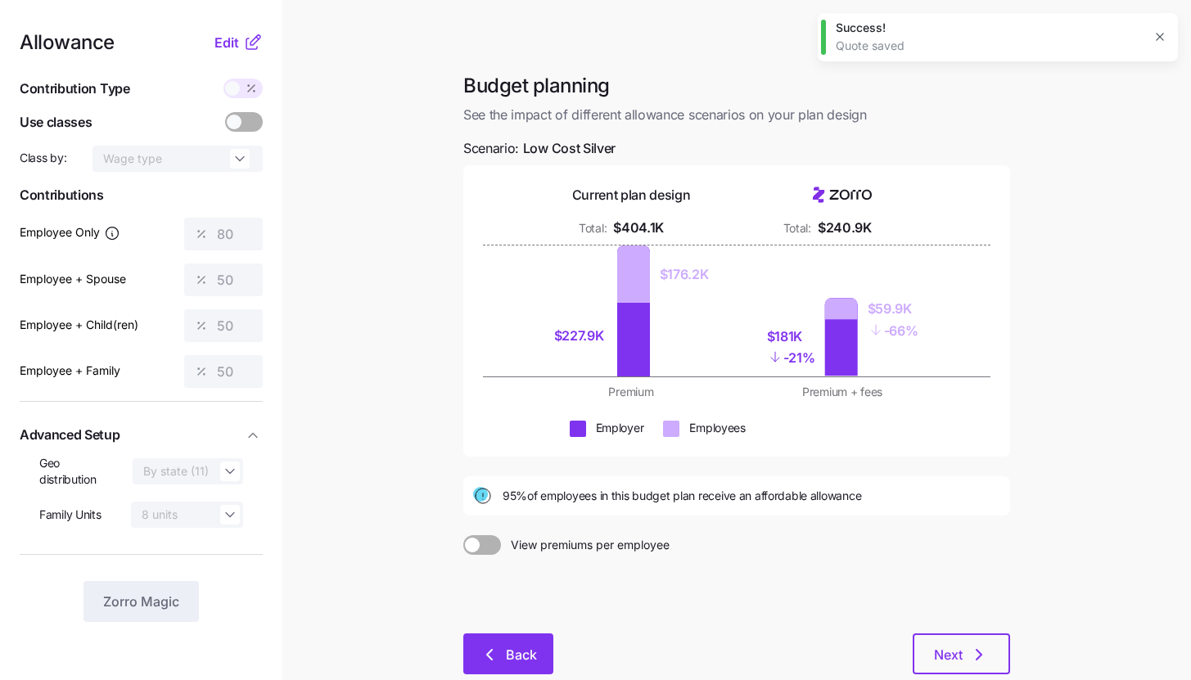
click at [549, 655] on button "Back" at bounding box center [508, 654] width 90 height 41
